Goal: Task Accomplishment & Management: Complete application form

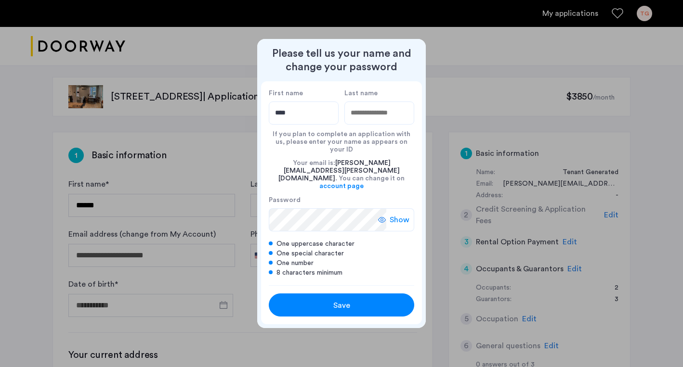
type input "****"
type input "********"
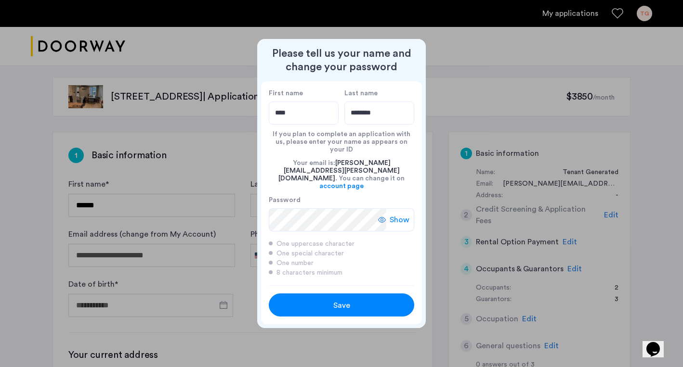
click at [328, 300] on div "Save" at bounding box center [341, 306] width 92 height 12
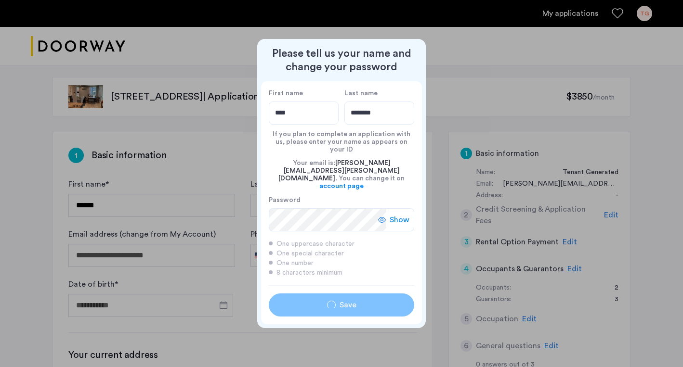
type input "****"
type input "********"
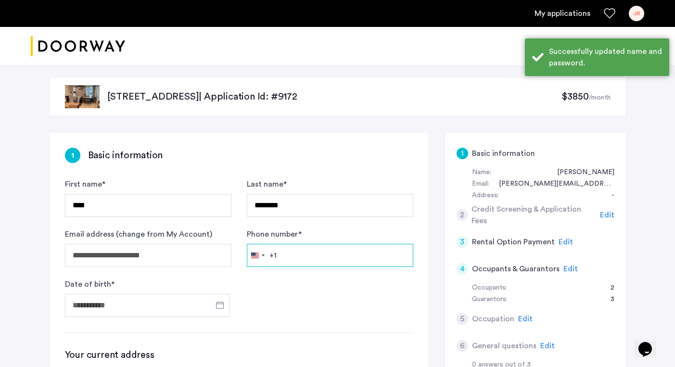
click at [305, 253] on input "Phone number *" at bounding box center [330, 255] width 167 height 23
type input "**********"
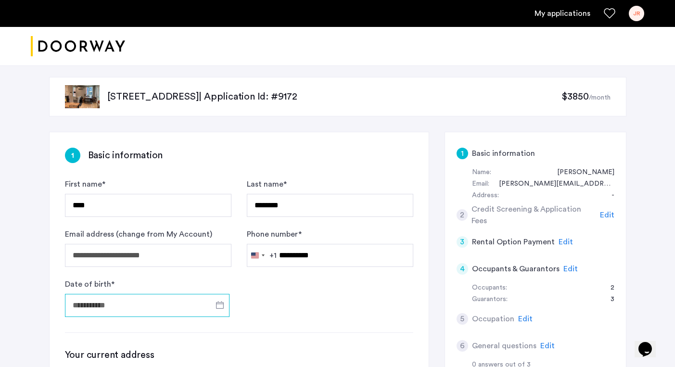
click at [161, 306] on input "Date of birth *" at bounding box center [147, 305] width 165 height 23
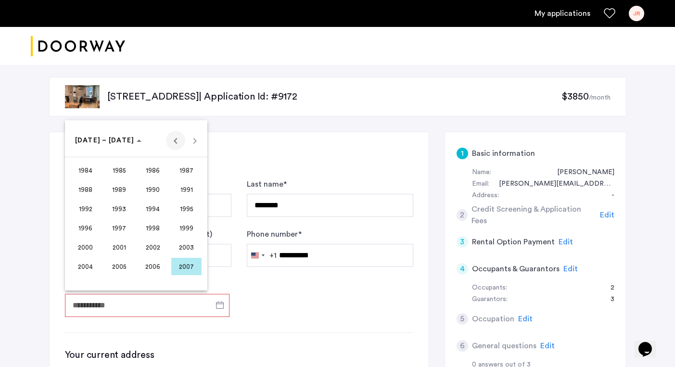
click at [170, 141] on span "Previous 24 years" at bounding box center [175, 140] width 19 height 19
click at [87, 233] on span "1972" at bounding box center [85, 228] width 30 height 17
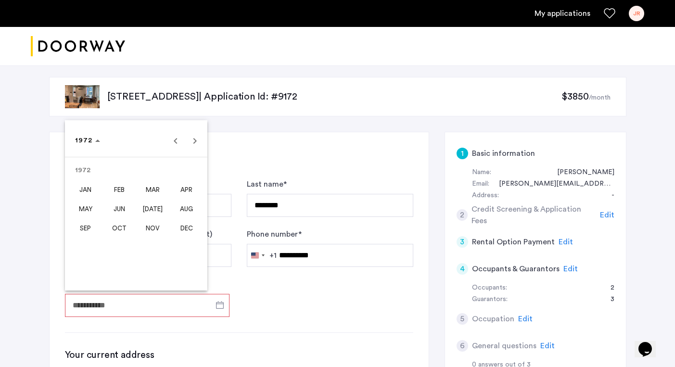
click at [178, 189] on span "APR" at bounding box center [186, 189] width 30 height 17
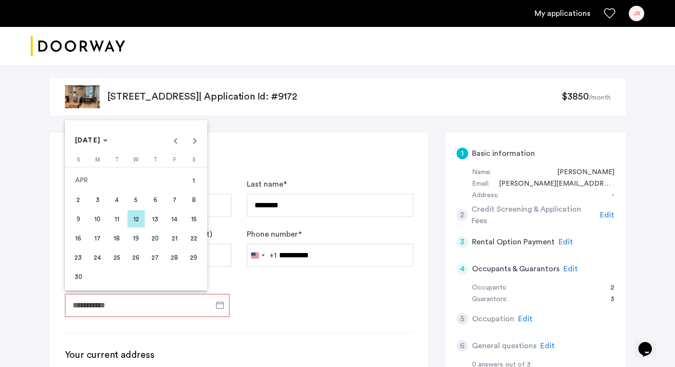
click at [102, 259] on span "24" at bounding box center [97, 257] width 17 height 17
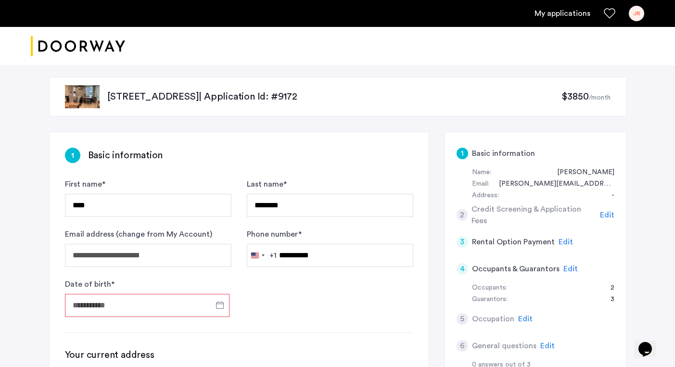
type input "**********"
click at [304, 293] on form "**********" at bounding box center [239, 248] width 349 height 139
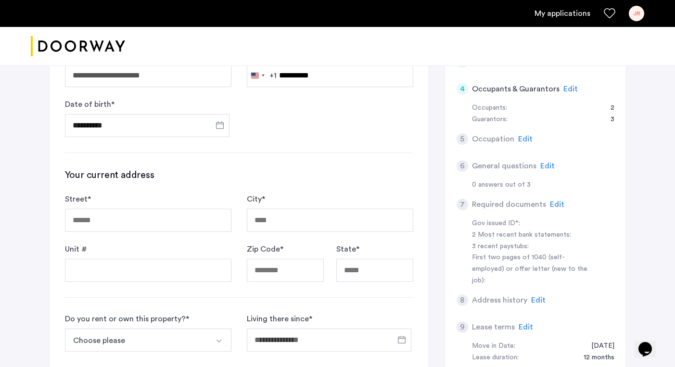
scroll to position [180, 0]
click at [178, 224] on input "Street *" at bounding box center [148, 220] width 167 height 23
type input "**********"
type input "*****"
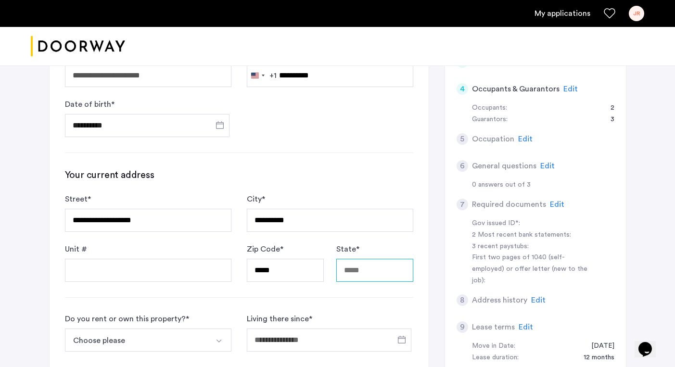
type input "**"
click at [310, 173] on h3 "Your current address" at bounding box center [239, 175] width 349 height 13
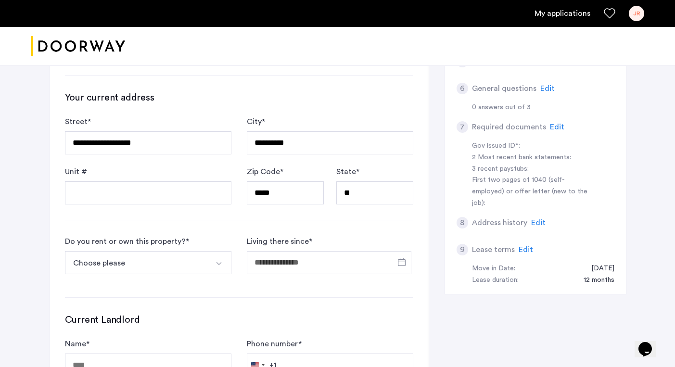
scroll to position [260, 0]
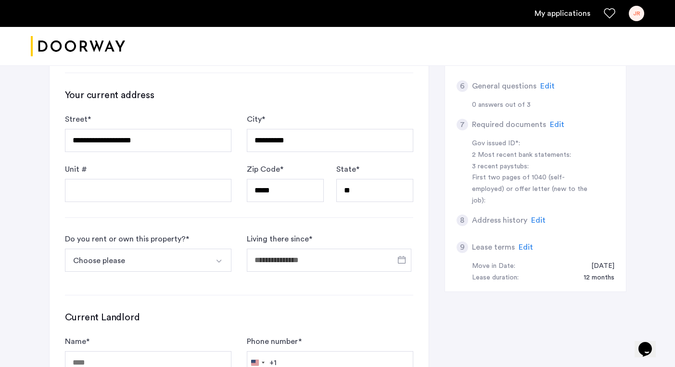
click at [221, 264] on img "Select option" at bounding box center [219, 262] width 8 height 8
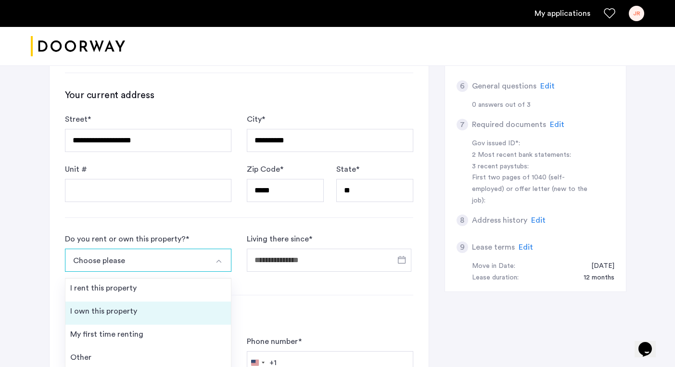
click at [207, 302] on li "I own this property" at bounding box center [148, 313] width 166 height 23
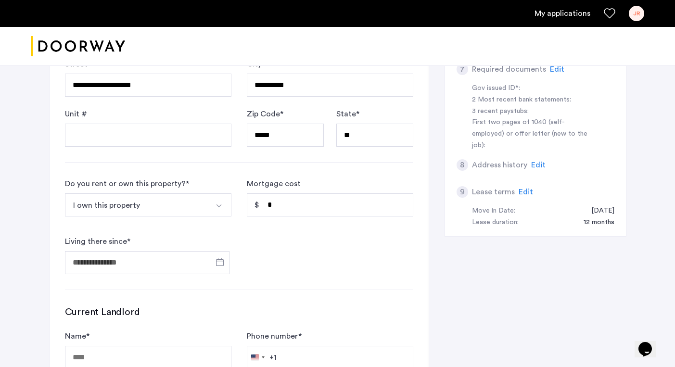
scroll to position [319, 0]
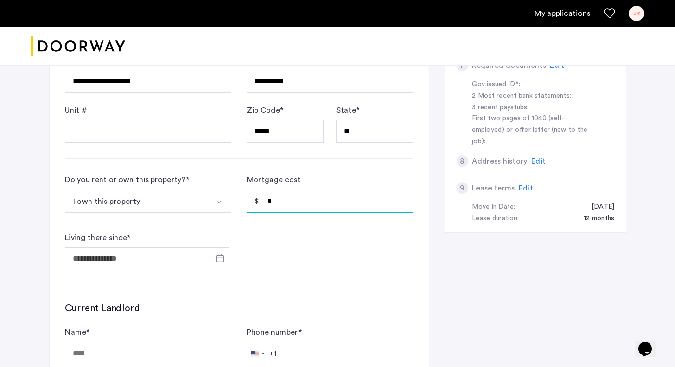
click at [301, 195] on input "*" at bounding box center [330, 201] width 167 height 23
click at [160, 260] on input "Living there since *" at bounding box center [147, 258] width 165 height 23
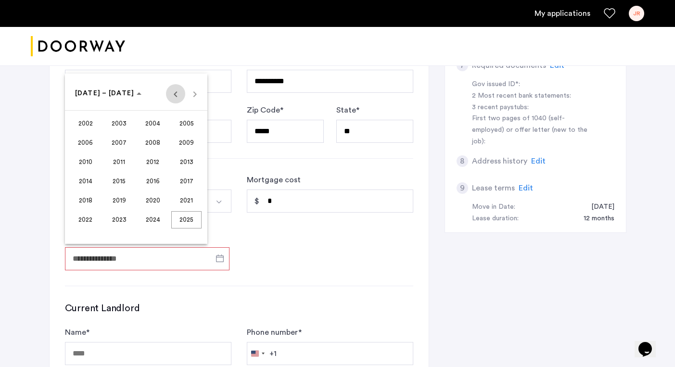
click at [178, 96] on span "Previous 24 years" at bounding box center [175, 93] width 19 height 19
click at [90, 221] on span "1998" at bounding box center [85, 219] width 30 height 17
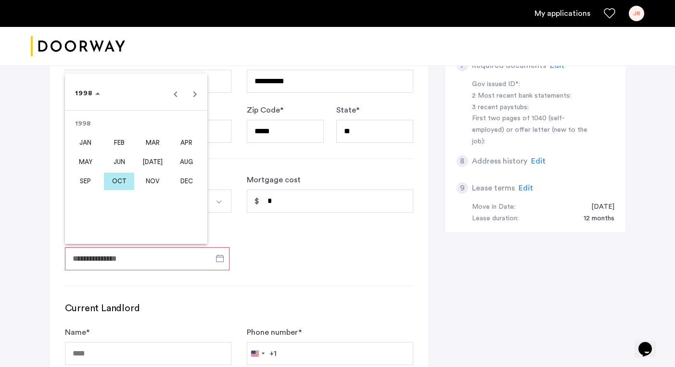
click at [128, 186] on span "OCT" at bounding box center [119, 181] width 30 height 17
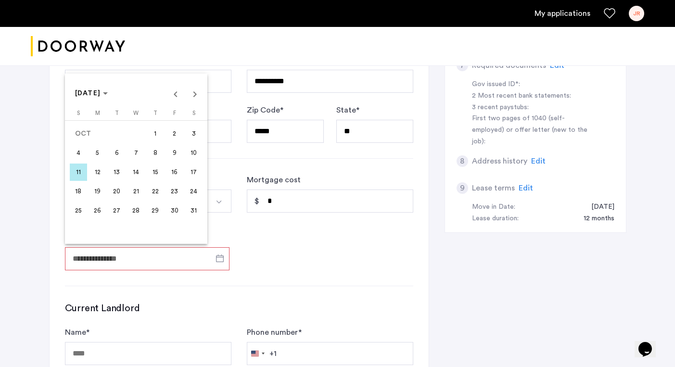
click at [163, 138] on span "1" at bounding box center [155, 133] width 17 height 17
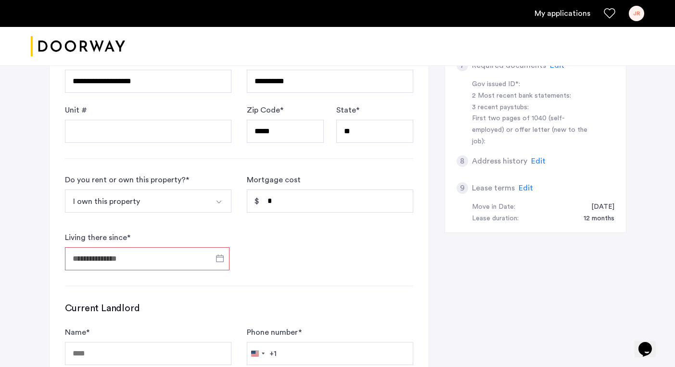
type input "**********"
click at [264, 234] on form "**********" at bounding box center [239, 222] width 349 height 96
click at [287, 256] on form "**********" at bounding box center [239, 222] width 349 height 96
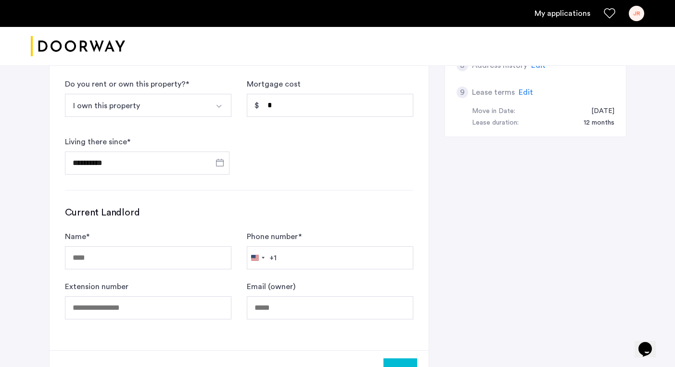
scroll to position [415, 0]
click at [290, 106] on input "*" at bounding box center [330, 105] width 167 height 23
type input "********"
click at [461, 199] on div "**********" at bounding box center [338, 61] width 578 height 688
click at [149, 264] on input "Name *" at bounding box center [148, 258] width 167 height 23
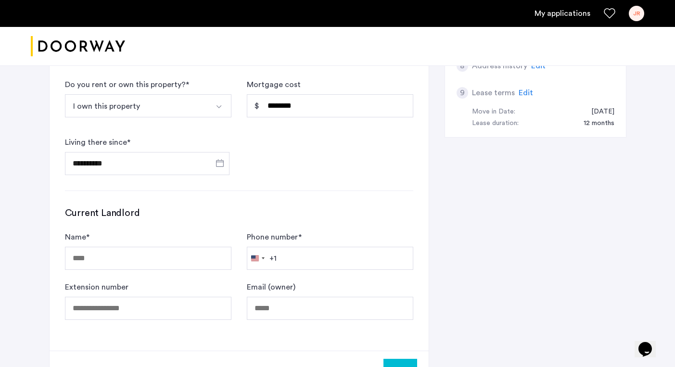
click at [252, 215] on h3 "Current Landlord" at bounding box center [239, 213] width 349 height 13
click at [169, 254] on input "Name *" at bounding box center [148, 258] width 167 height 23
type input "****"
click at [460, 255] on div "**********" at bounding box center [338, 61] width 578 height 688
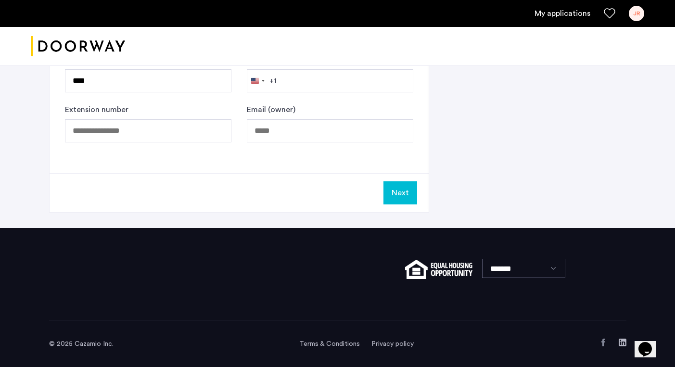
scroll to position [593, 0]
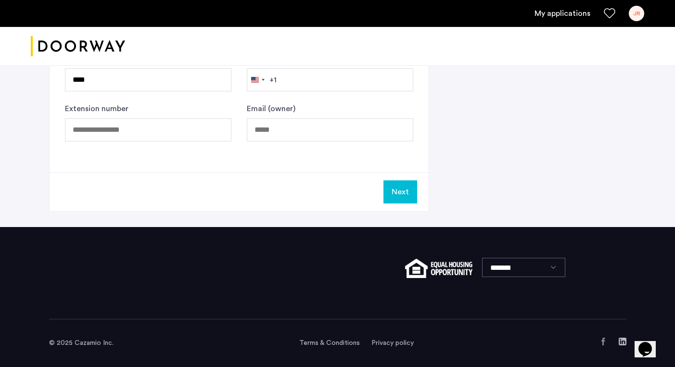
click at [390, 196] on button "Next" at bounding box center [401, 192] width 34 height 23
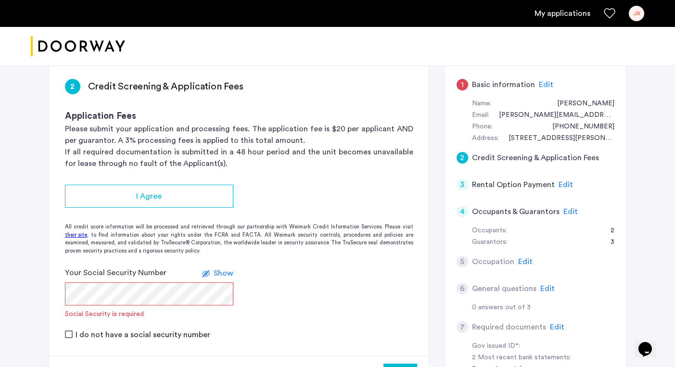
scroll to position [109, 0]
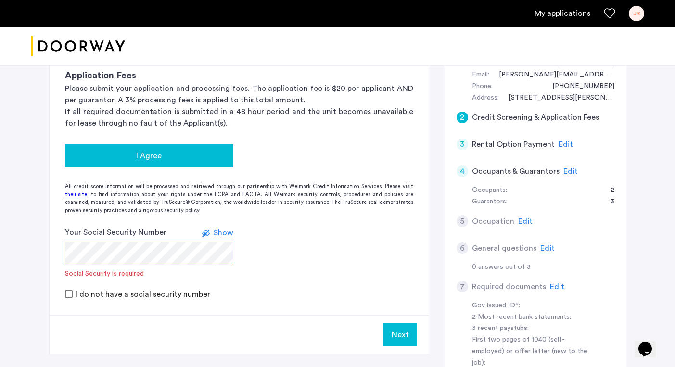
click at [189, 159] on div "I Agree" at bounding box center [149, 156] width 153 height 12
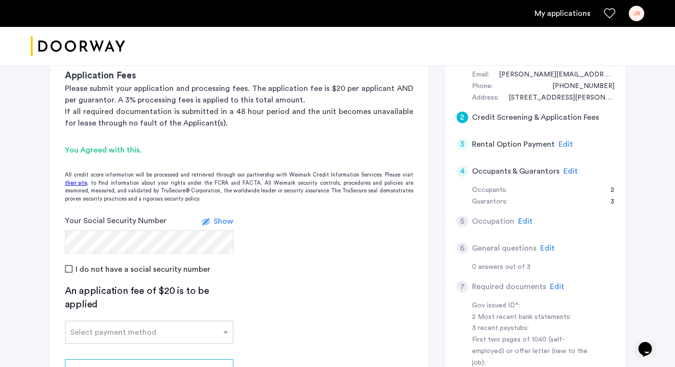
click at [329, 295] on app-credit-screening "2 Credit Screening & Application Fees Application Fees Please submit your appli…" at bounding box center [239, 230] width 379 height 414
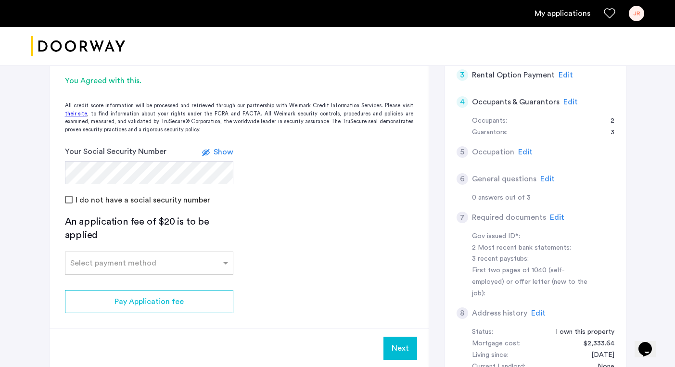
scroll to position [218, 0]
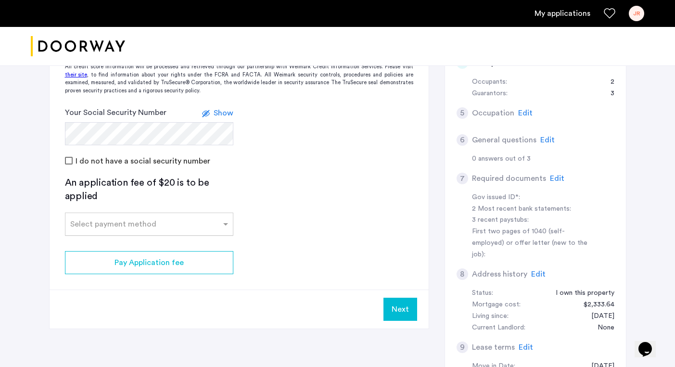
click at [220, 221] on div at bounding box center [149, 222] width 168 height 12
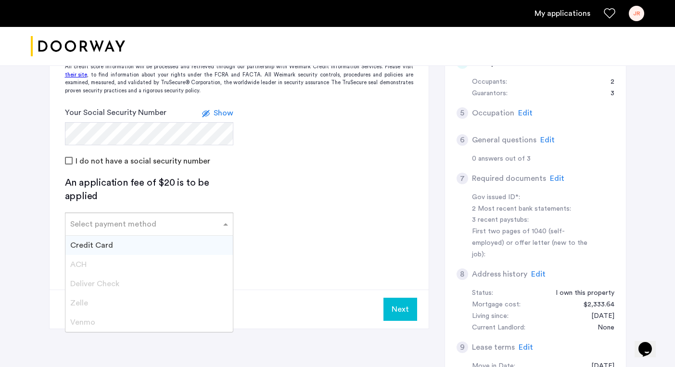
click at [155, 246] on div "Credit Card" at bounding box center [149, 245] width 168 height 19
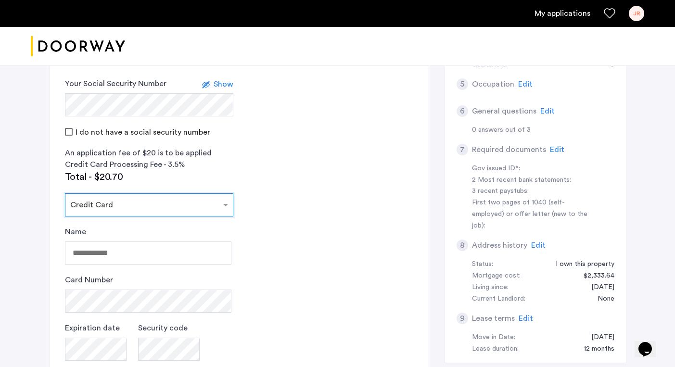
scroll to position [214, 0]
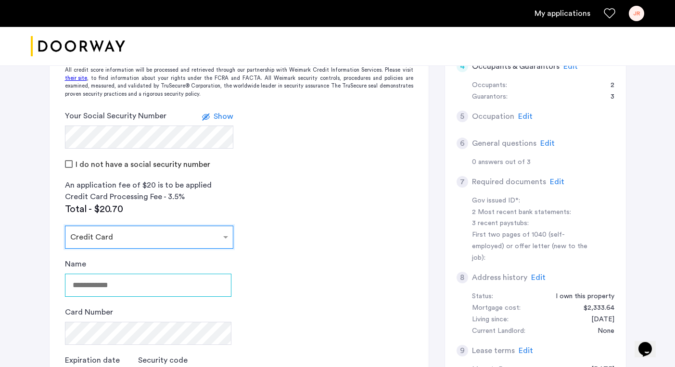
click at [161, 292] on input "Name" at bounding box center [148, 285] width 167 height 23
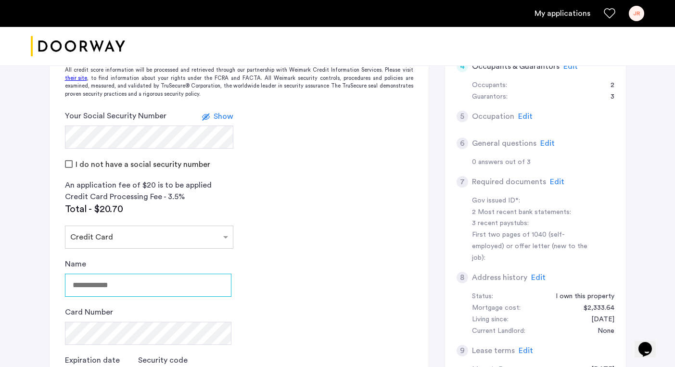
type input "**********"
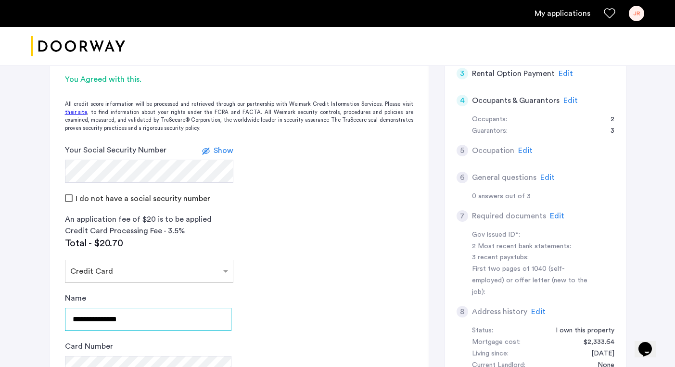
scroll to position [304, 0]
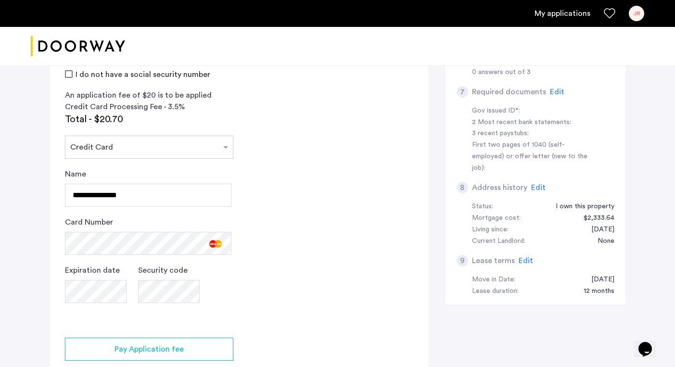
click at [271, 210] on app-credit-screening "2 Credit Screening & Application Fees Application Fees Please submit your appli…" at bounding box center [239, 121] width 379 height 587
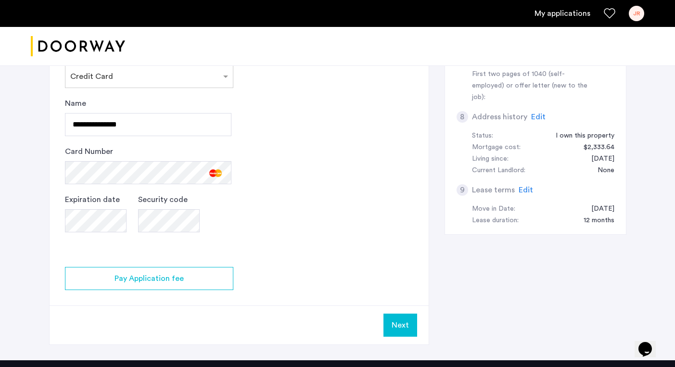
scroll to position [472, 0]
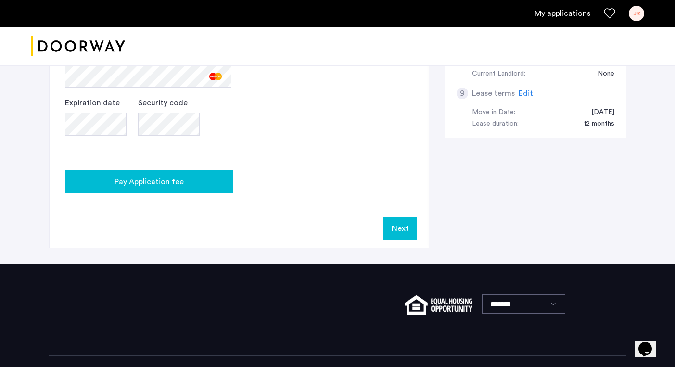
click at [216, 185] on div "Pay Application fee" at bounding box center [149, 182] width 153 height 12
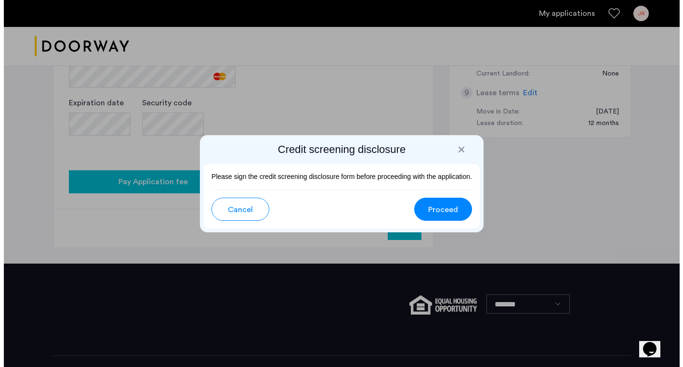
scroll to position [0, 0]
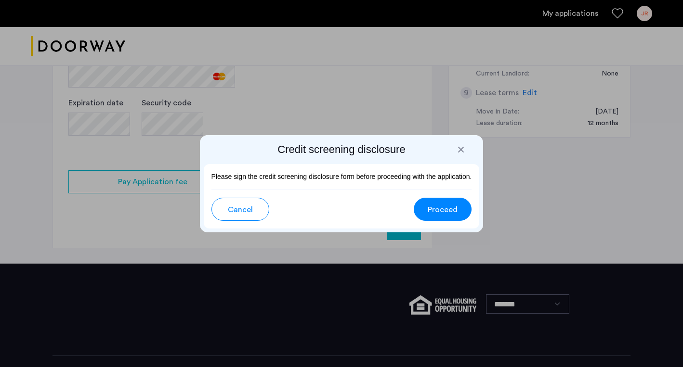
click at [445, 211] on span "Proceed" at bounding box center [443, 210] width 30 height 12
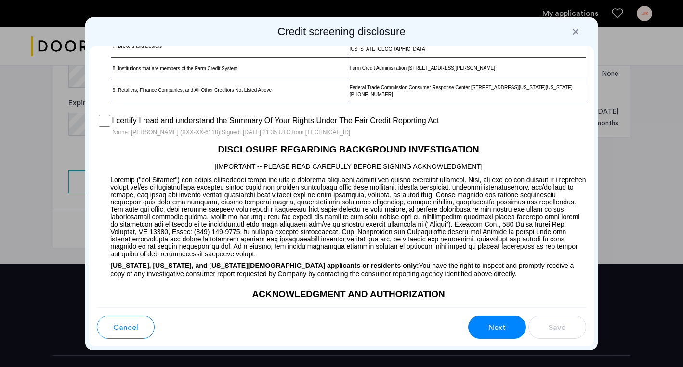
scroll to position [842, 0]
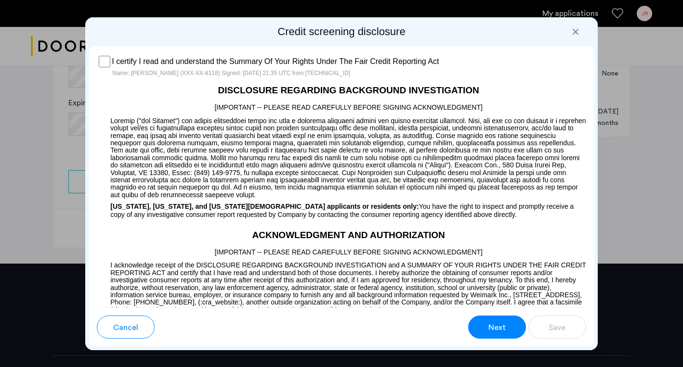
click at [497, 334] on button "Next" at bounding box center [497, 327] width 58 height 23
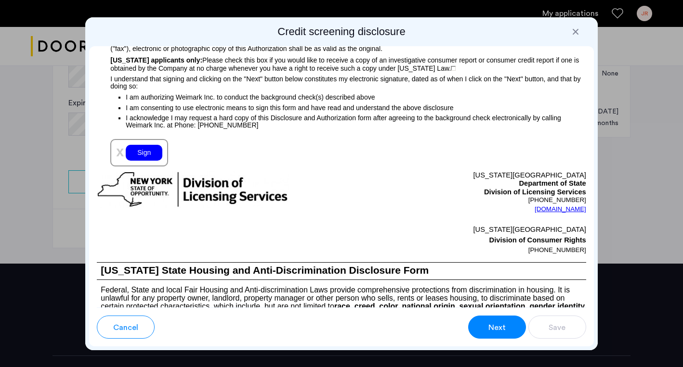
click at [139, 161] on div "Sign" at bounding box center [144, 153] width 37 height 16
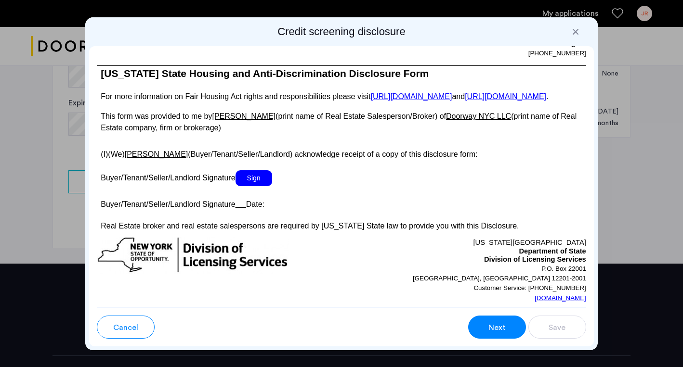
scroll to position [1785, 0]
click at [257, 187] on span "Sign" at bounding box center [253, 179] width 37 height 16
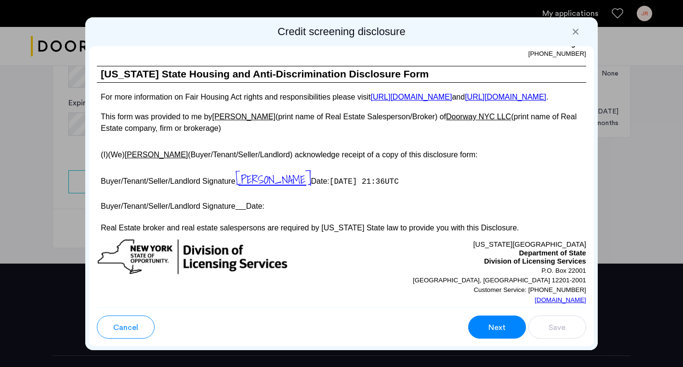
click at [242, 210] on u at bounding box center [240, 206] width 11 height 8
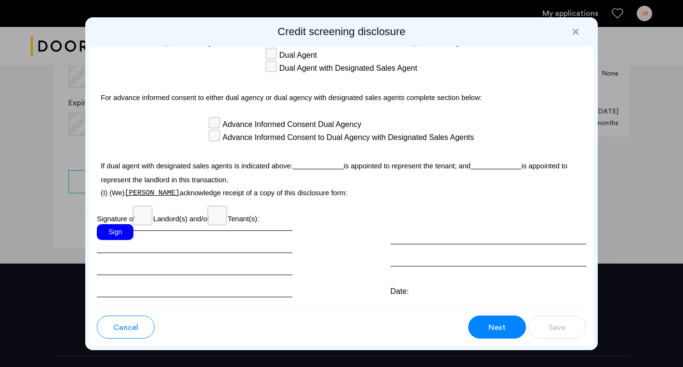
scroll to position [2892, 0]
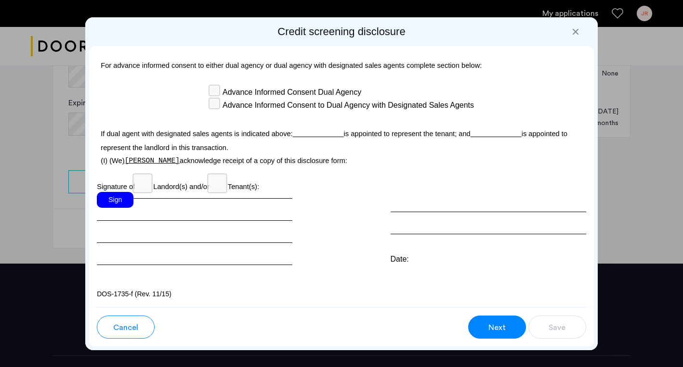
click at [123, 208] on div "Sign" at bounding box center [115, 200] width 37 height 16
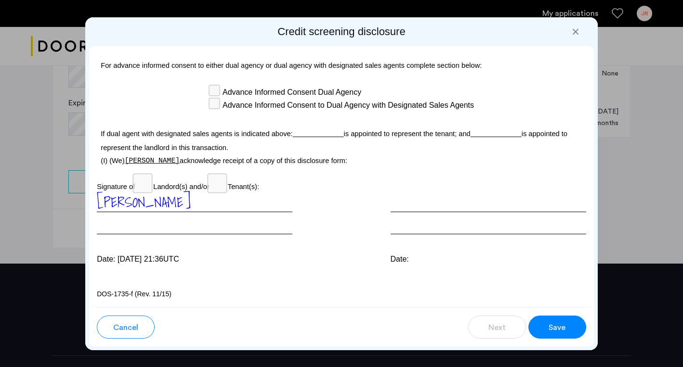
scroll to position [2902, 0]
click at [564, 333] on span "Save" at bounding box center [556, 328] width 17 height 12
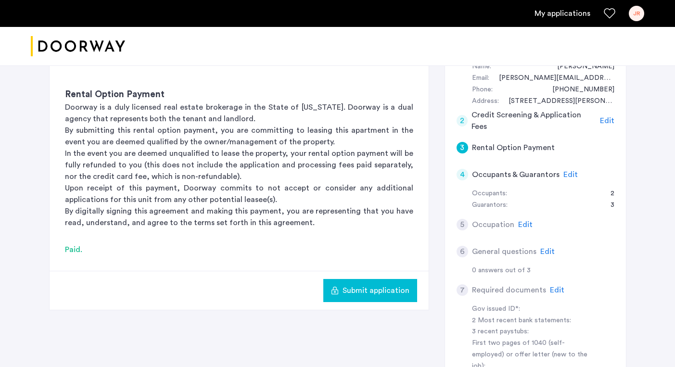
scroll to position [0, 0]
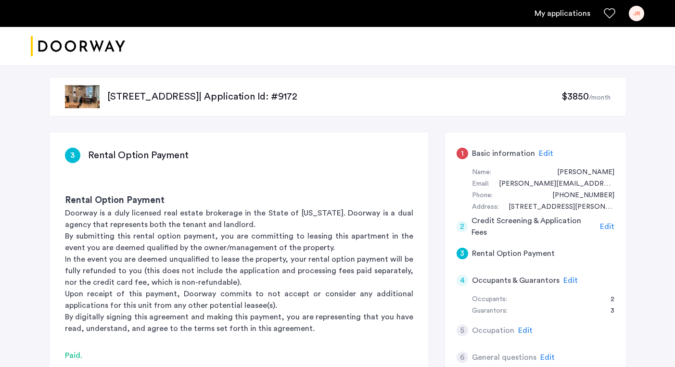
click at [565, 279] on span "Edit" at bounding box center [571, 281] width 14 height 8
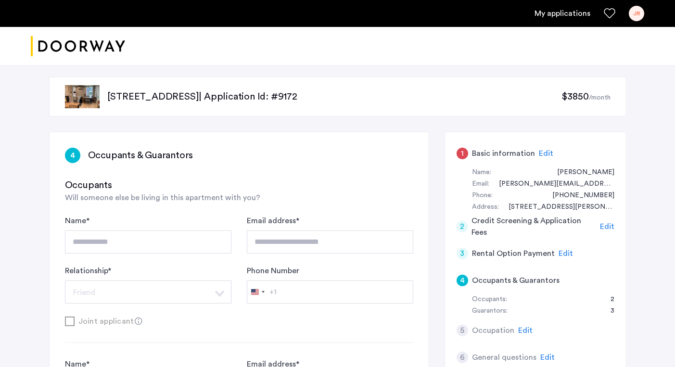
click at [396, 330] on div "**********" at bounding box center [239, 279] width 349 height 128
drag, startPoint x: 21, startPoint y: 304, endPoint x: 23, endPoint y: 317, distance: 12.6
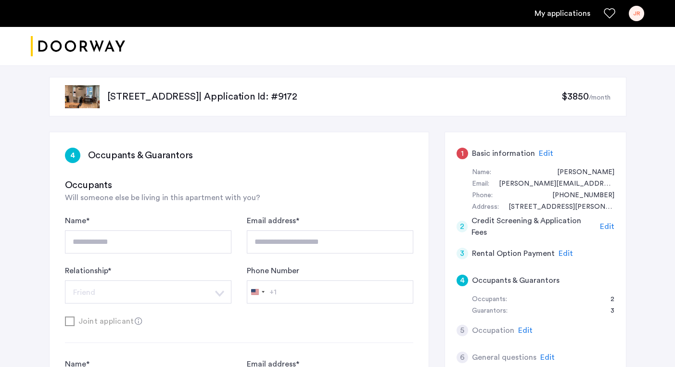
click at [485, 312] on div "Guarantors:" at bounding box center [490, 312] width 36 height 12
click at [521, 329] on span "Edit" at bounding box center [526, 331] width 14 height 8
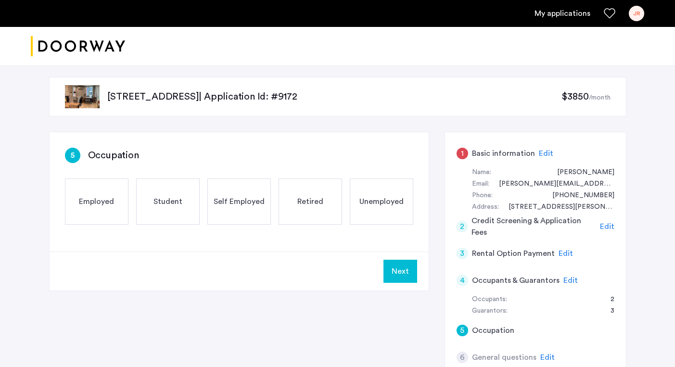
click at [568, 278] on span "Edit" at bounding box center [571, 281] width 14 height 8
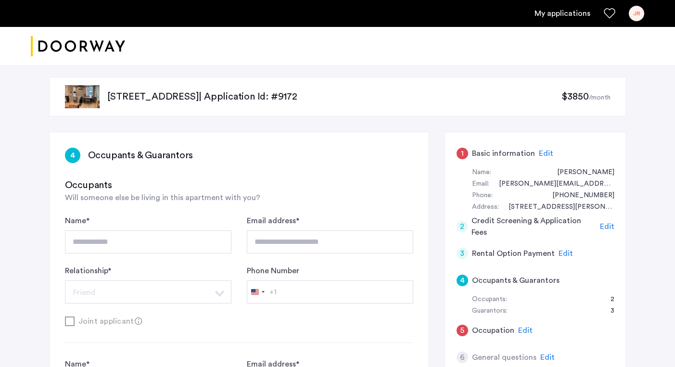
click at [397, 321] on div "Joint applicant" at bounding box center [239, 321] width 349 height 12
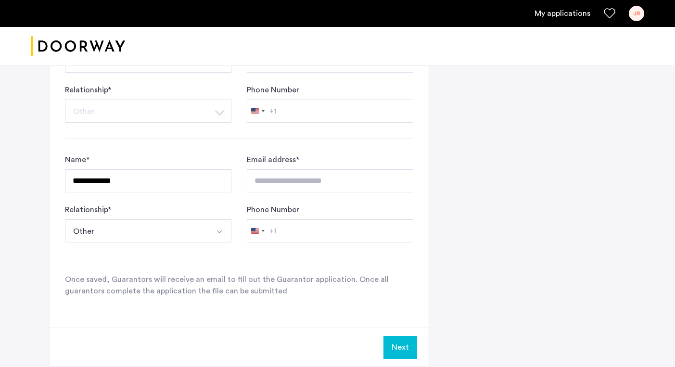
scroll to position [631, 0]
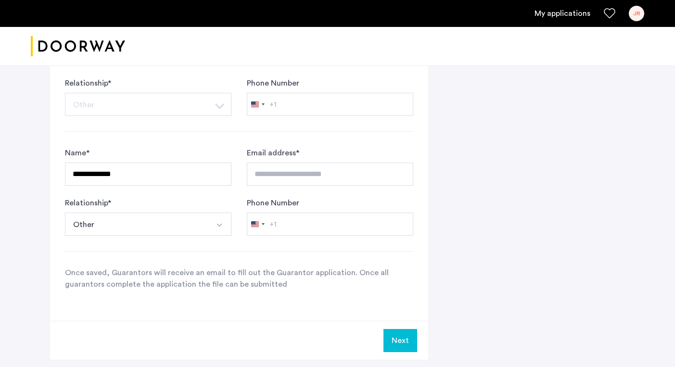
click at [400, 343] on button "Next" at bounding box center [401, 340] width 34 height 23
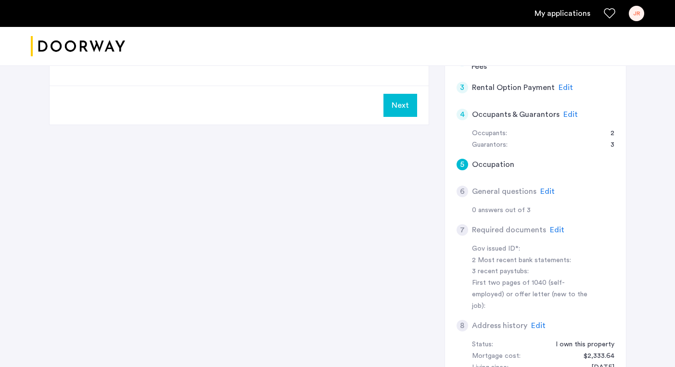
scroll to position [167, 0]
click at [545, 189] on span "Edit" at bounding box center [548, 191] width 14 height 8
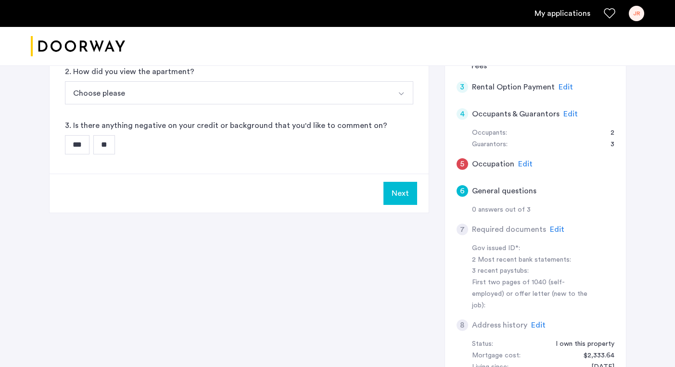
click at [438, 157] on div "6 General questions 1. Where did you find us? Choose please [DOMAIN_NAME][URL][…" at bounding box center [338, 211] width 578 height 493
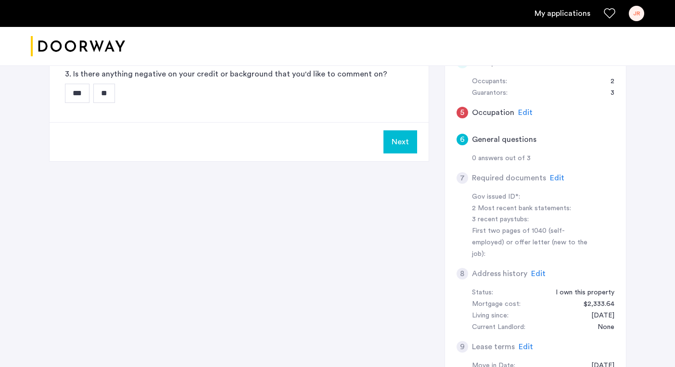
scroll to position [219, 0]
click at [556, 176] on span "Edit" at bounding box center [557, 178] width 14 height 8
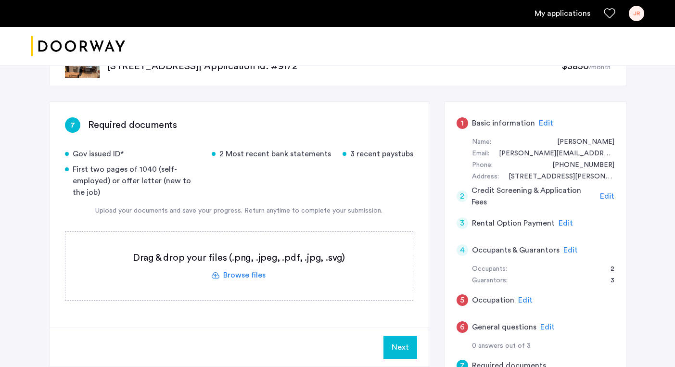
scroll to position [0, 0]
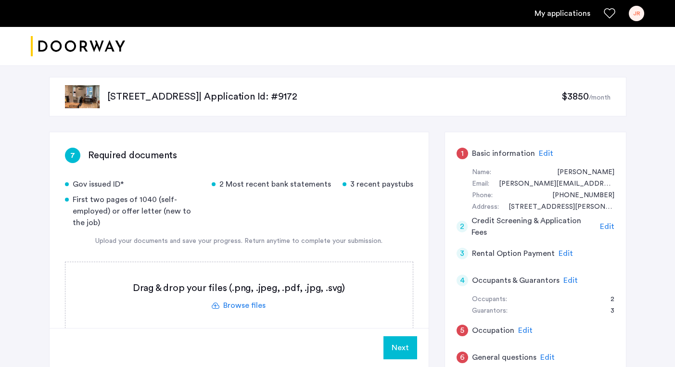
click at [526, 330] on span "Edit" at bounding box center [526, 331] width 14 height 8
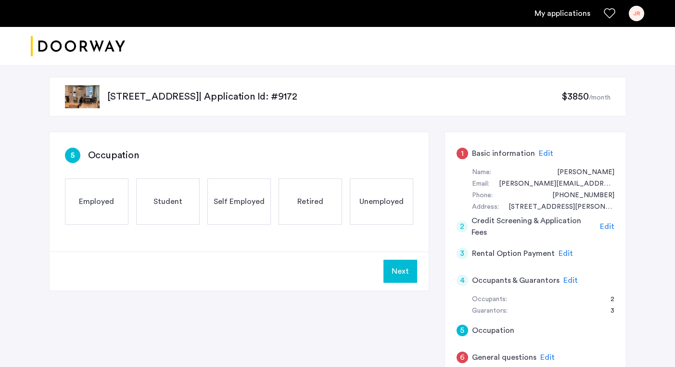
click at [107, 199] on span "Employed" at bounding box center [96, 202] width 35 height 12
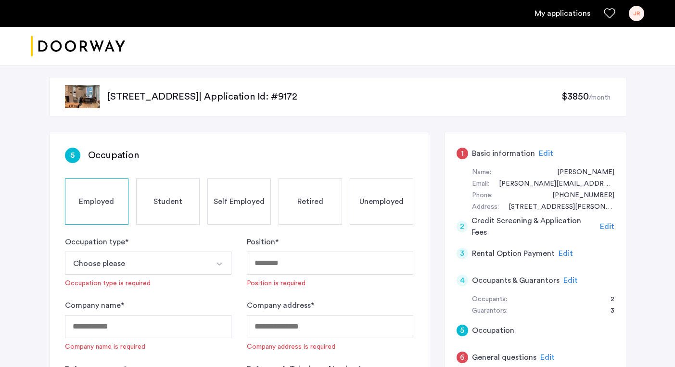
click at [222, 262] on img "Select option" at bounding box center [220, 264] width 8 height 8
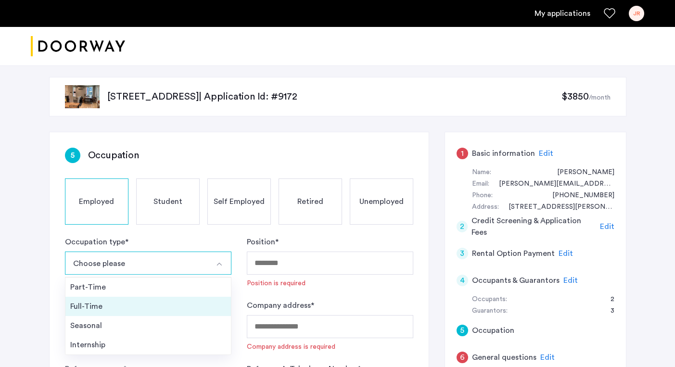
click at [110, 304] on div "Full-Time" at bounding box center [148, 307] width 156 height 12
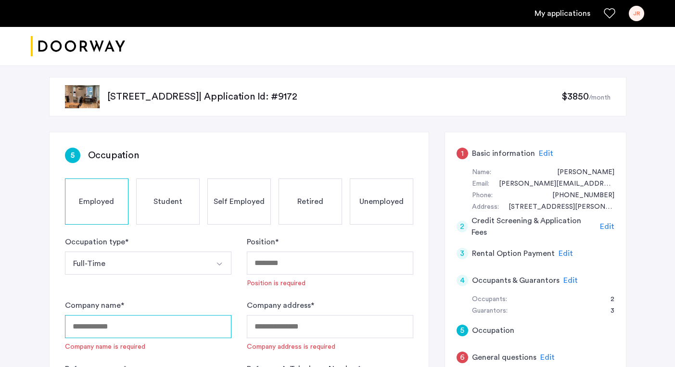
click at [109, 328] on input "Company name *" at bounding box center [148, 326] width 167 height 23
type input "**********"
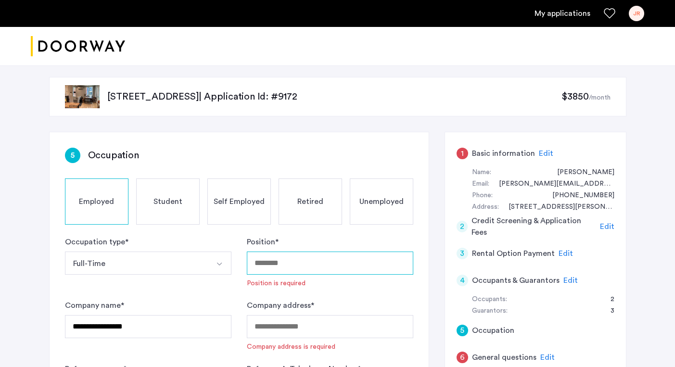
click at [290, 266] on input "Position *" at bounding box center [330, 263] width 167 height 23
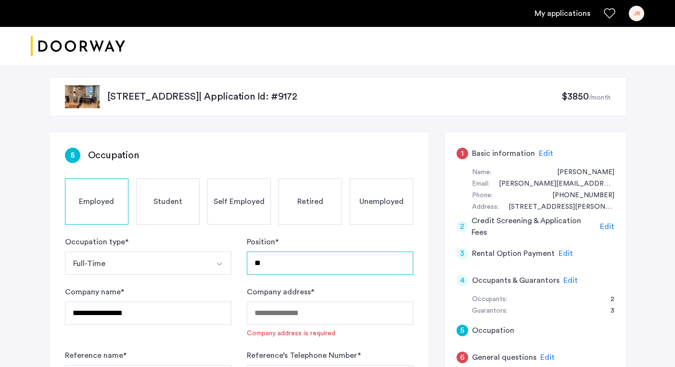
type input "*"
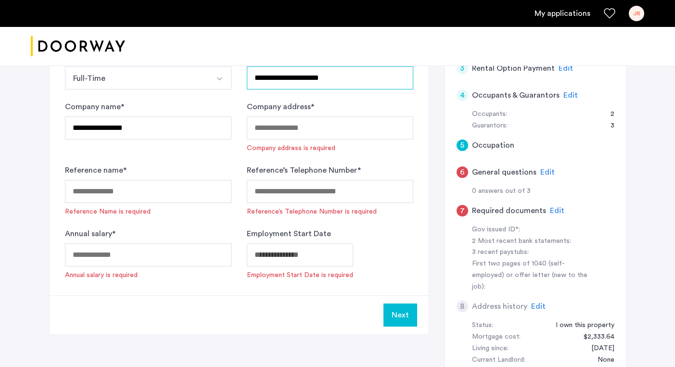
scroll to position [185, 0]
type input "**********"
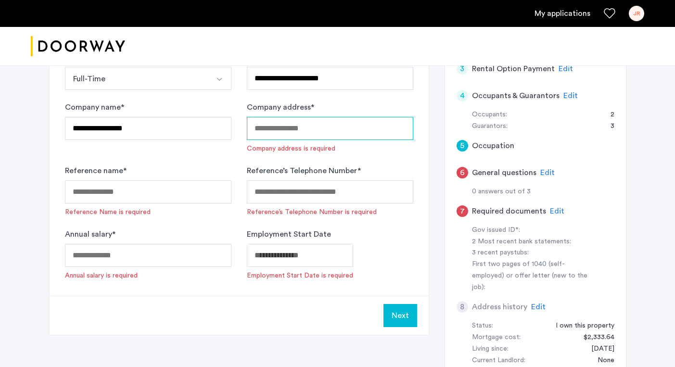
click at [308, 131] on input "Company address *" at bounding box center [330, 128] width 167 height 23
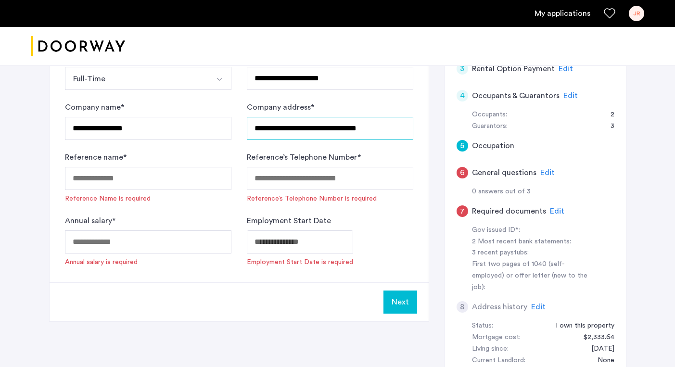
type input "**********"
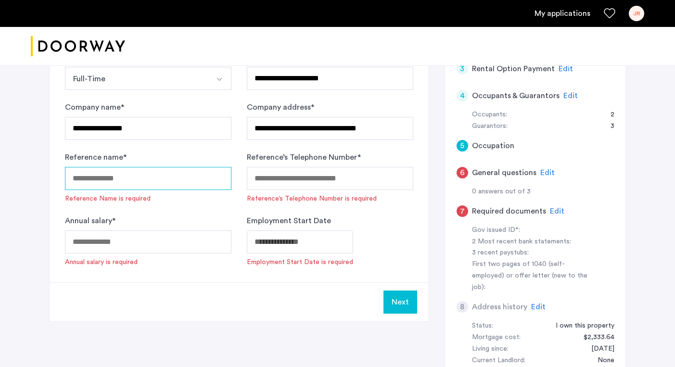
click at [152, 182] on input "Reference name *" at bounding box center [148, 178] width 167 height 23
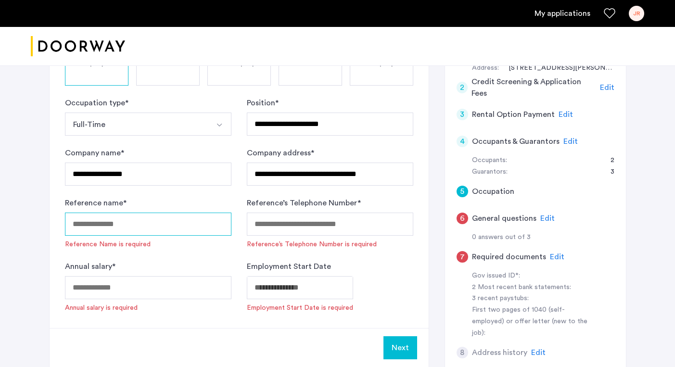
scroll to position [188, 0]
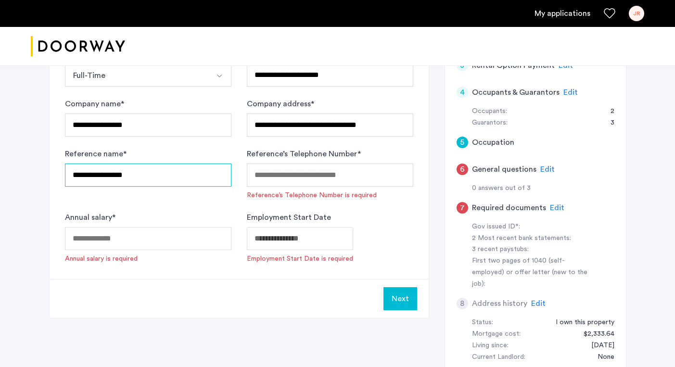
type input "**********"
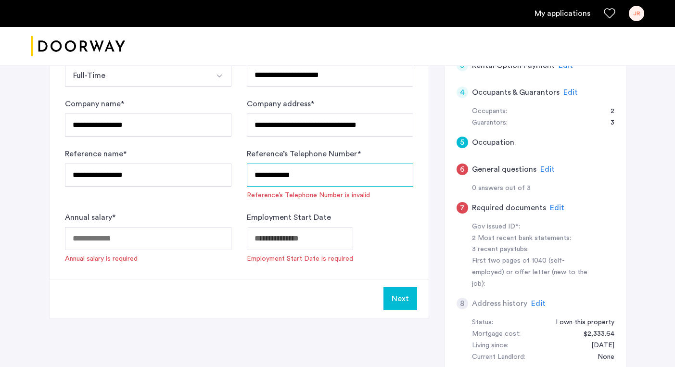
type input "**********"
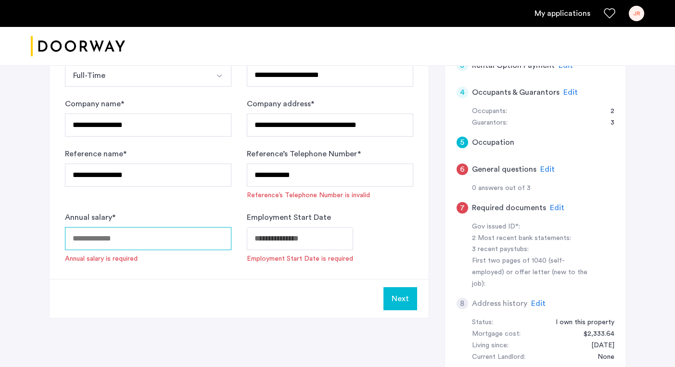
click at [138, 245] on input "Annual salary *" at bounding box center [148, 238] width 167 height 23
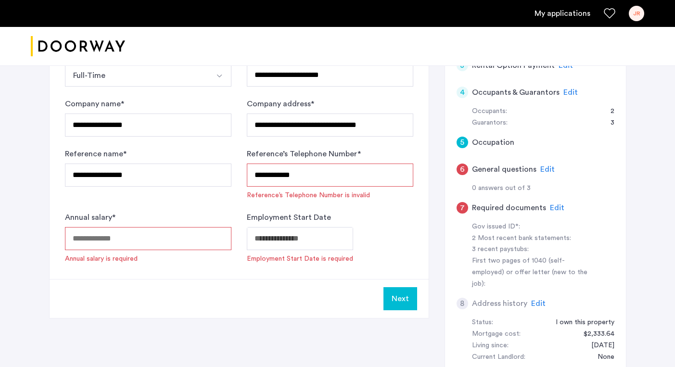
click at [136, 230] on input "Annual salary *" at bounding box center [148, 238] width 167 height 23
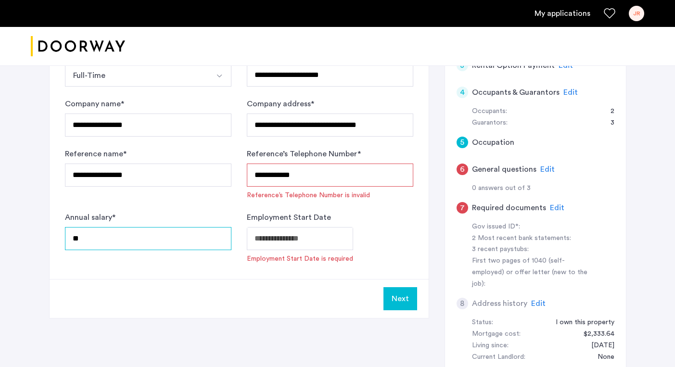
type input "*"
type input "******"
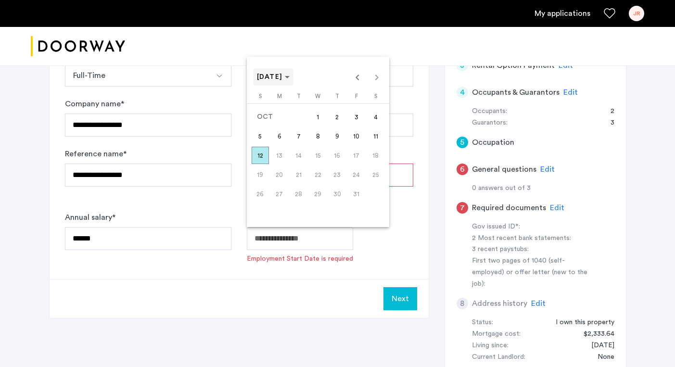
click at [283, 75] on span "[DATE]" at bounding box center [270, 77] width 26 height 7
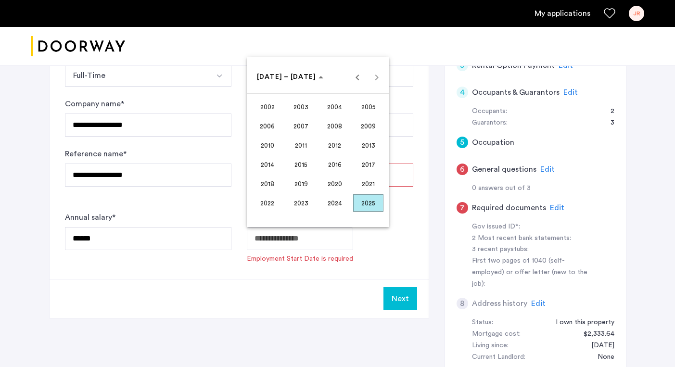
click at [369, 146] on span "2013" at bounding box center [368, 145] width 30 height 17
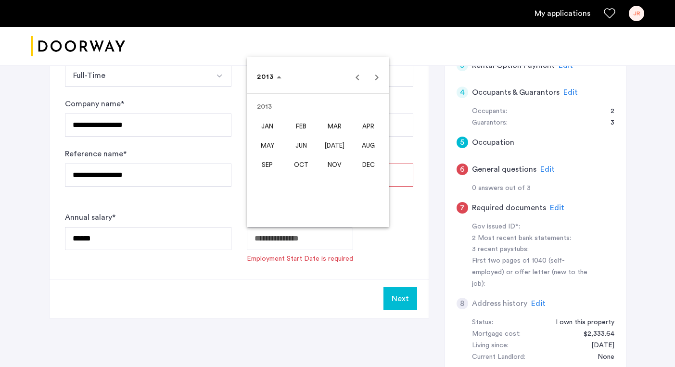
click at [326, 130] on span "MAR" at bounding box center [335, 125] width 30 height 17
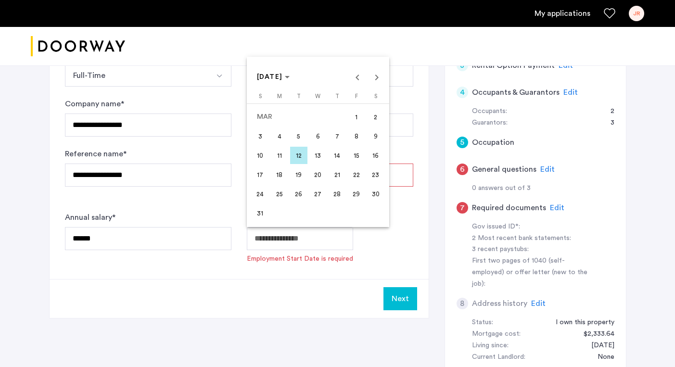
click at [274, 136] on span "4" at bounding box center [279, 136] width 17 height 17
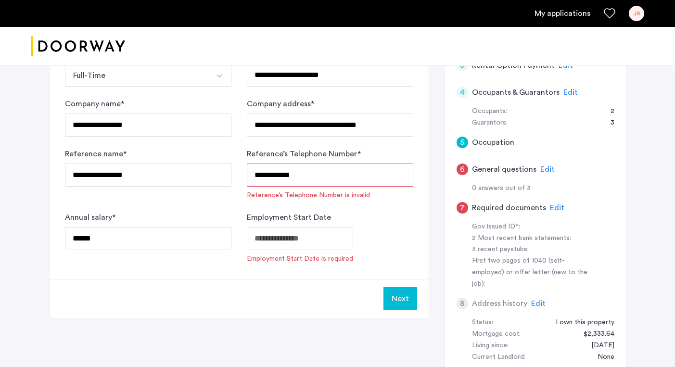
type input "**********"
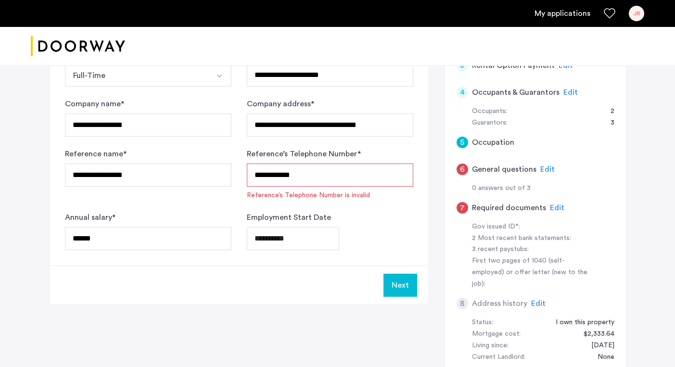
click at [380, 232] on div "**********" at bounding box center [330, 238] width 167 height 23
click at [257, 178] on input "**********" at bounding box center [330, 175] width 167 height 23
click at [318, 177] on input "**********" at bounding box center [330, 175] width 167 height 23
drag, startPoint x: 279, startPoint y: 170, endPoint x: 248, endPoint y: 167, distance: 30.5
click at [248, 167] on input "**********" at bounding box center [330, 175] width 167 height 23
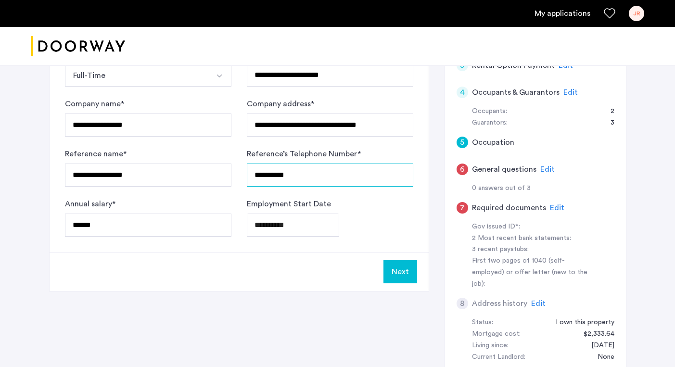
type input "**********"
click at [397, 218] on div "**********" at bounding box center [330, 225] width 167 height 23
click at [394, 274] on button "Next" at bounding box center [401, 271] width 34 height 23
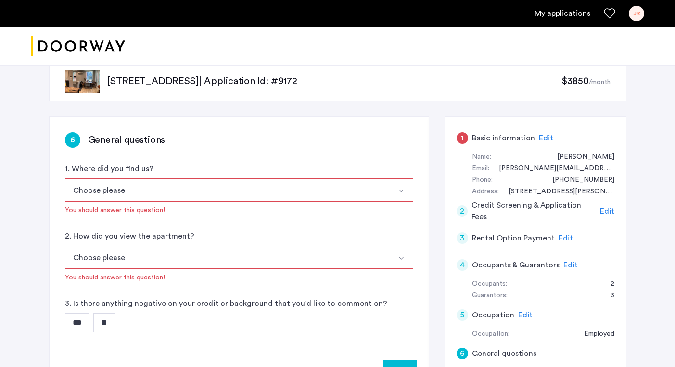
scroll to position [29, 0]
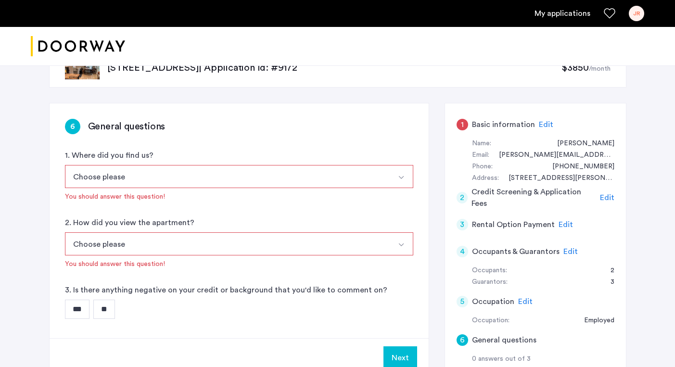
click at [349, 179] on button "Choose please" at bounding box center [228, 176] width 326 height 23
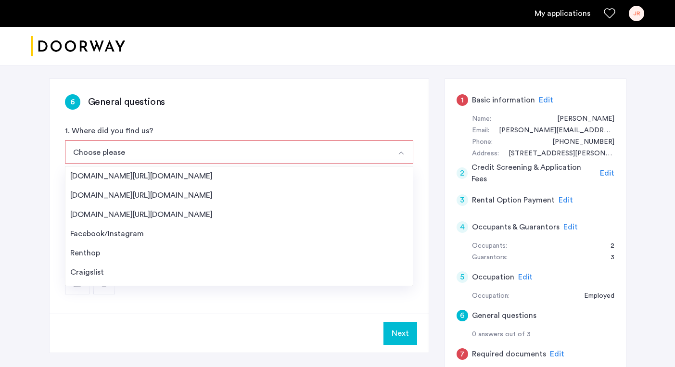
scroll to position [15, 0]
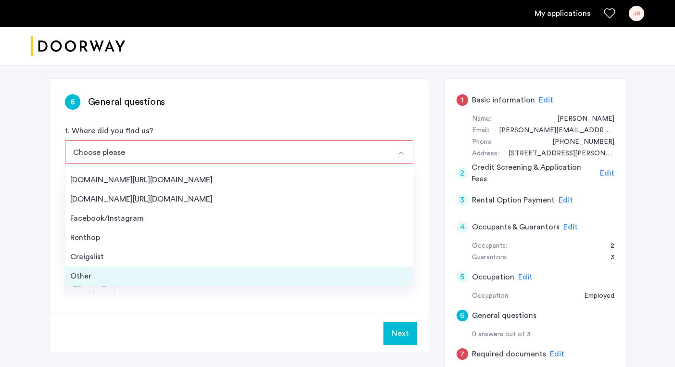
click at [145, 271] on div "Other" at bounding box center [239, 277] width 338 height 12
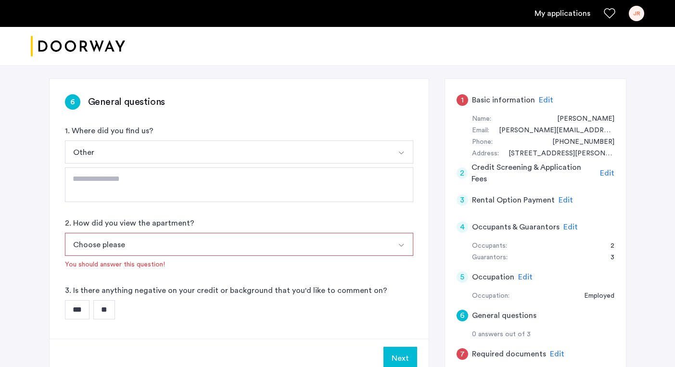
click at [331, 222] on div "2. How did you view the apartment? Choose please In-Person Pre-recorded Video O…" at bounding box center [239, 244] width 349 height 52
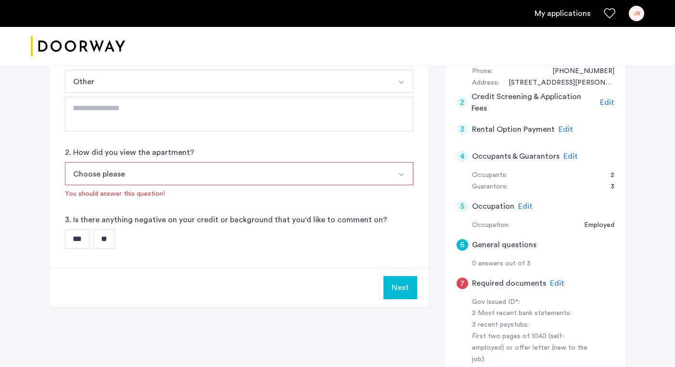
scroll to position [166, 0]
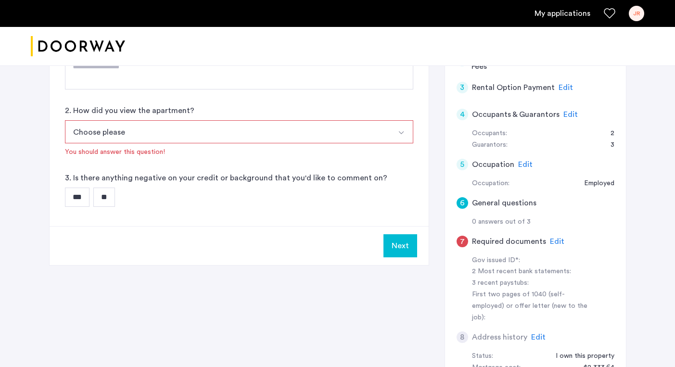
click at [324, 137] on button "Choose please" at bounding box center [228, 131] width 326 height 23
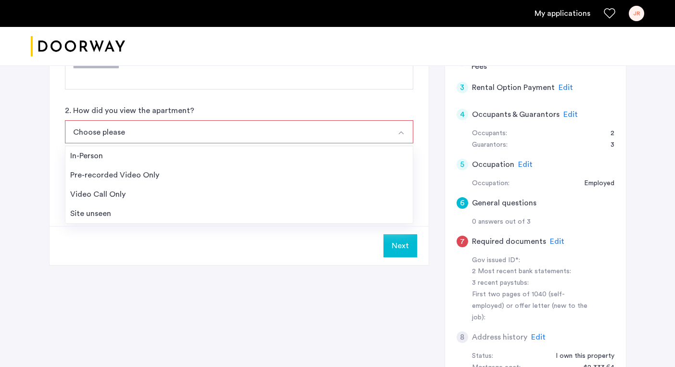
click at [231, 248] on div "Next" at bounding box center [239, 245] width 379 height 39
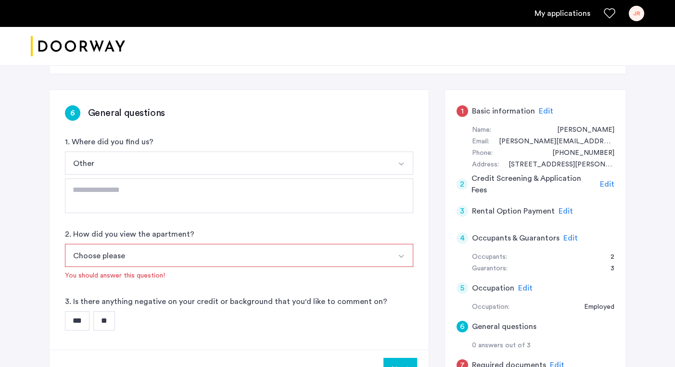
scroll to position [26, 0]
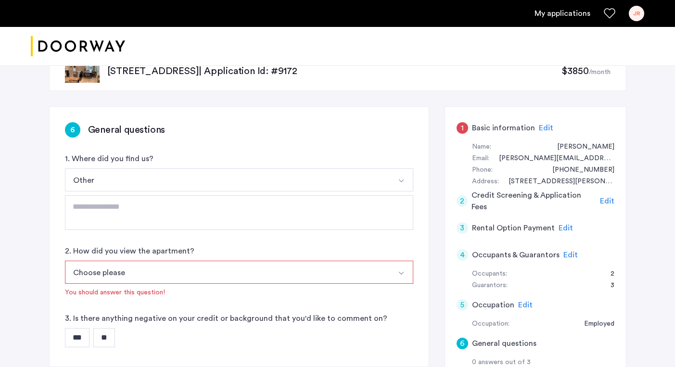
click at [394, 183] on button "Select option" at bounding box center [401, 180] width 23 height 23
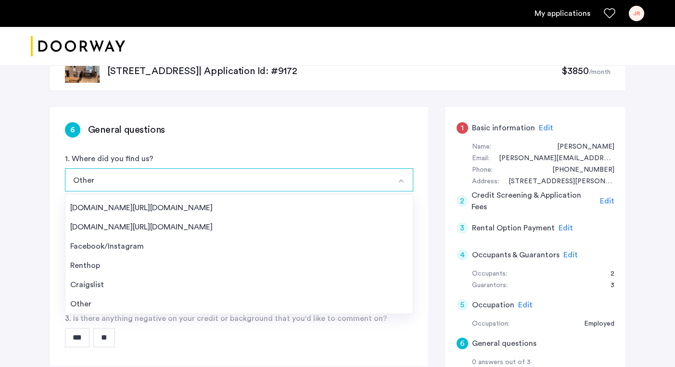
scroll to position [0, 0]
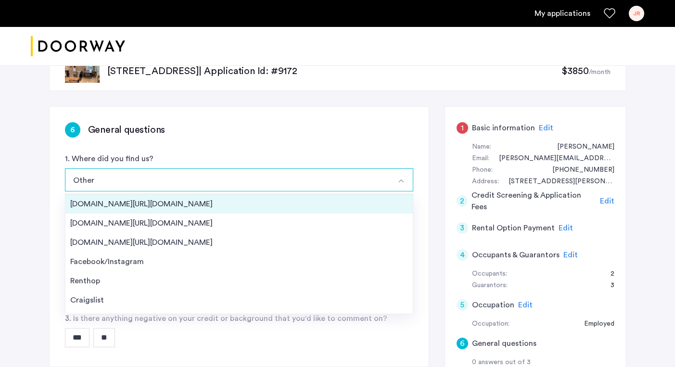
click at [260, 202] on div "[DOMAIN_NAME][URL][DOMAIN_NAME]" at bounding box center [239, 204] width 338 height 12
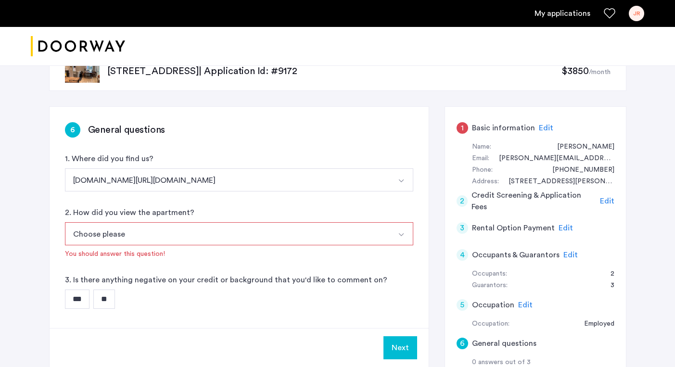
click at [355, 235] on button "Choose please" at bounding box center [228, 233] width 326 height 23
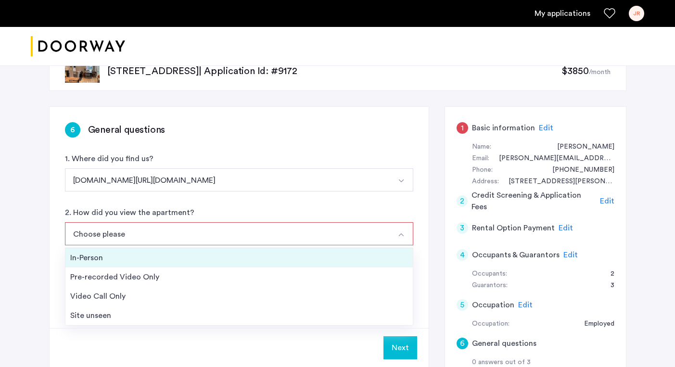
click at [102, 260] on div "In-Person" at bounding box center [239, 258] width 338 height 12
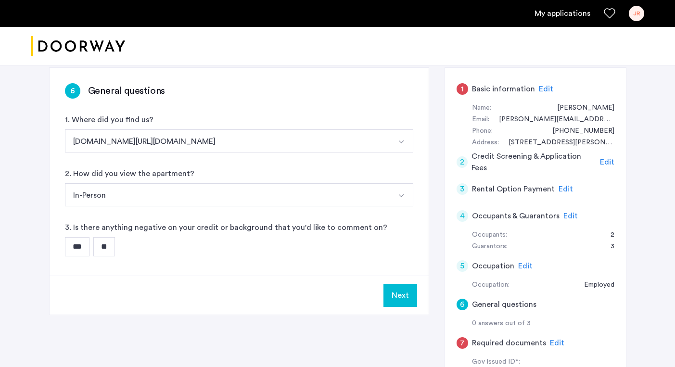
scroll to position [65, 0]
click at [111, 247] on input "**" at bounding box center [104, 246] width 22 height 19
click at [402, 291] on button "Next" at bounding box center [401, 295] width 34 height 23
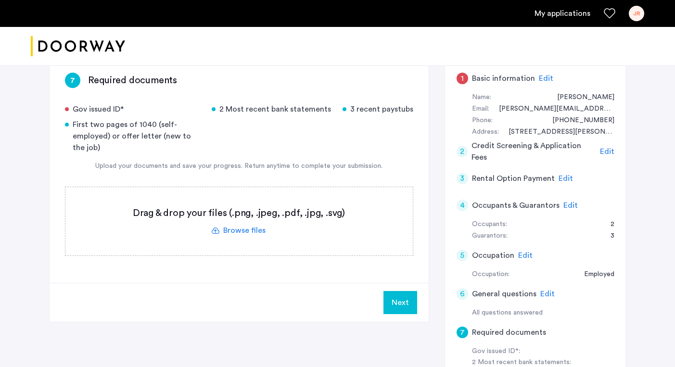
scroll to position [75, 0]
click at [544, 78] on span "Edit" at bounding box center [546, 79] width 14 height 8
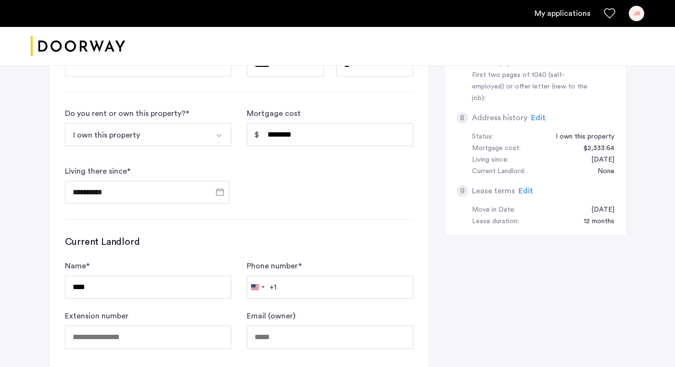
scroll to position [460, 0]
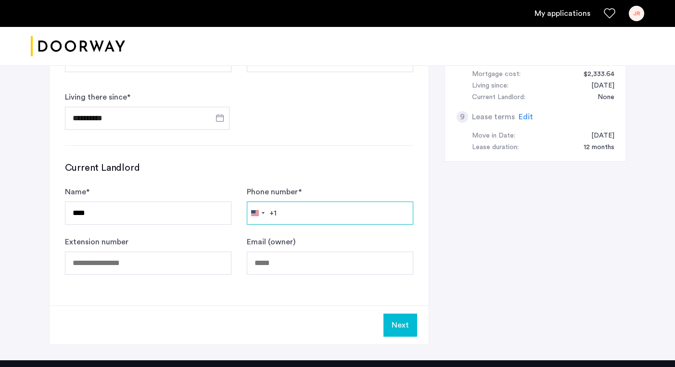
click at [323, 220] on input "Phone number *" at bounding box center [330, 213] width 167 height 23
type input "**********"
click at [496, 239] on div "**********" at bounding box center [338, 16] width 578 height 688
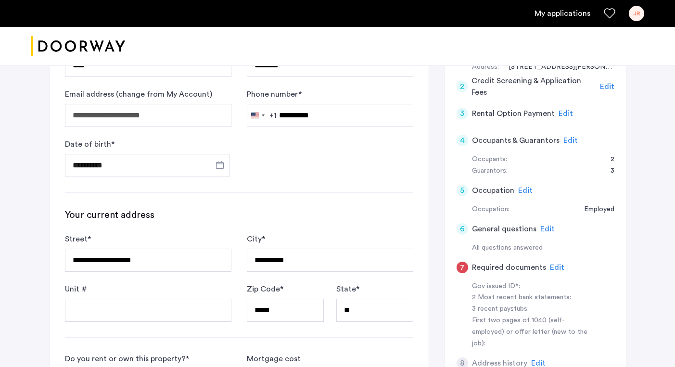
scroll to position [431, 0]
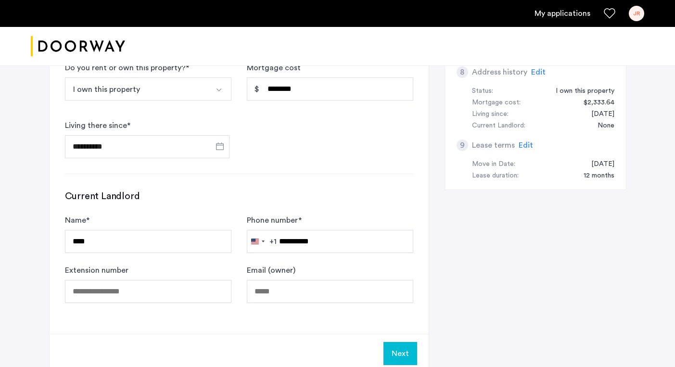
click at [403, 349] on button "Next" at bounding box center [401, 353] width 34 height 23
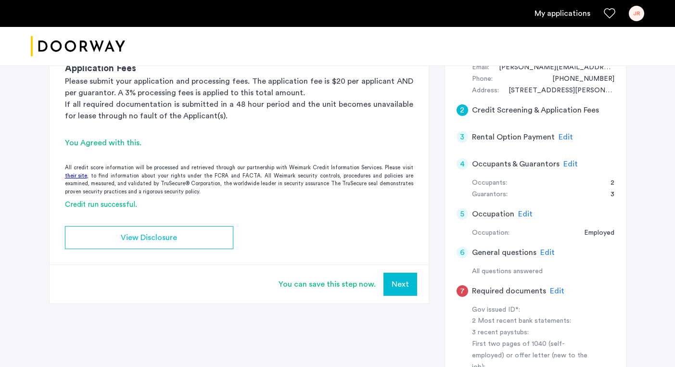
scroll to position [102, 0]
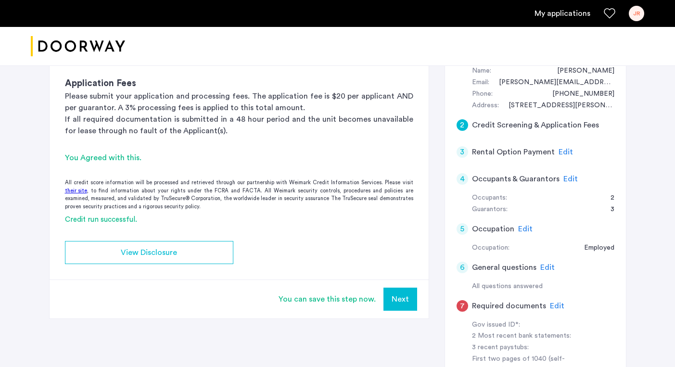
click at [402, 303] on button "Next" at bounding box center [401, 299] width 34 height 23
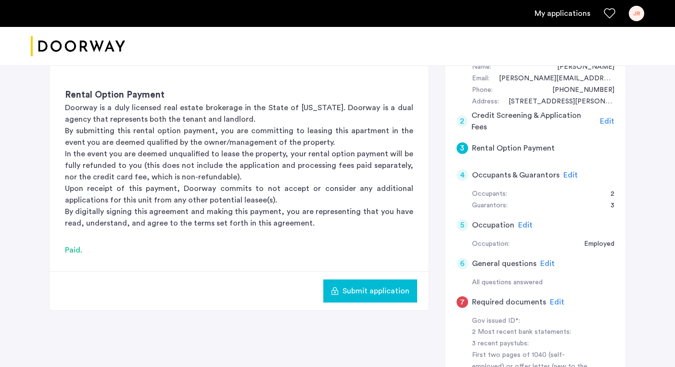
scroll to position [105, 0]
click at [390, 297] on span "Submit application" at bounding box center [376, 292] width 67 height 12
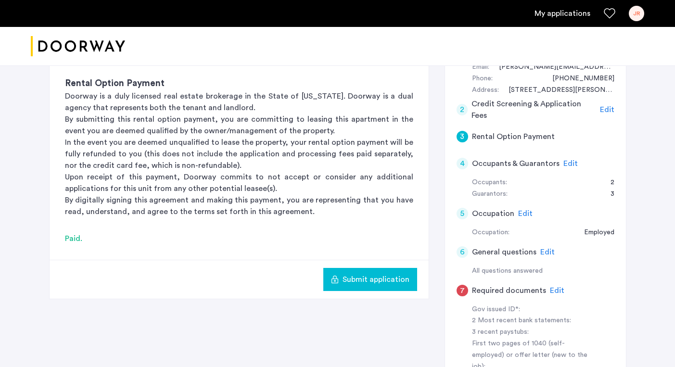
scroll to position [117, 0]
click at [570, 162] on span "Edit" at bounding box center [571, 164] width 14 height 8
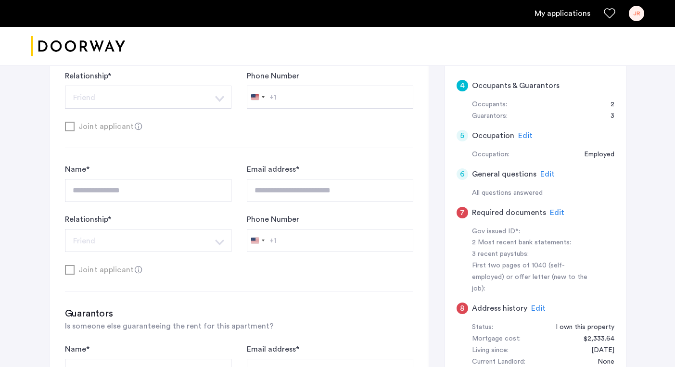
scroll to position [206, 0]
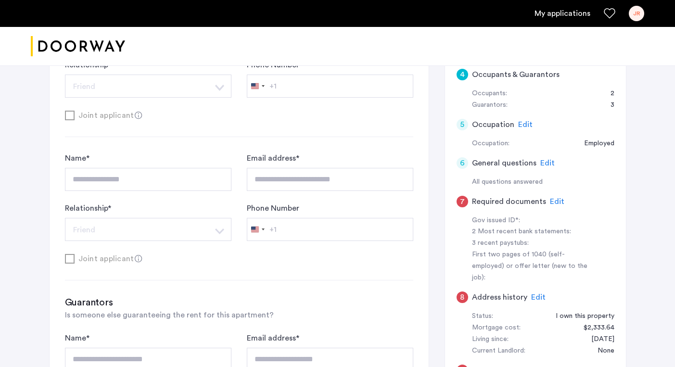
click at [552, 203] on span "Edit" at bounding box center [557, 202] width 14 height 8
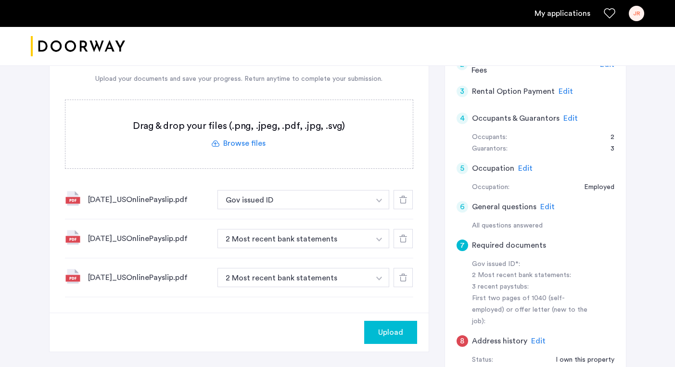
scroll to position [167, 0]
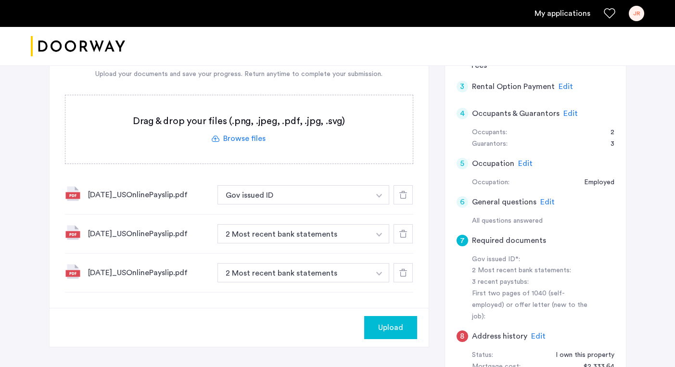
click at [384, 198] on button "button" at bounding box center [380, 194] width 20 height 19
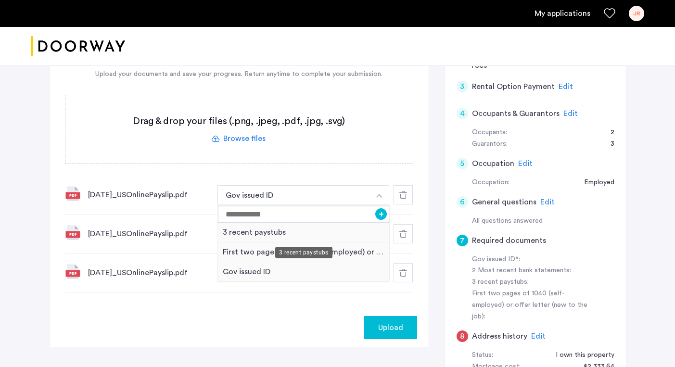
click at [344, 229] on div "3 recent paystubs" at bounding box center [304, 233] width 172 height 20
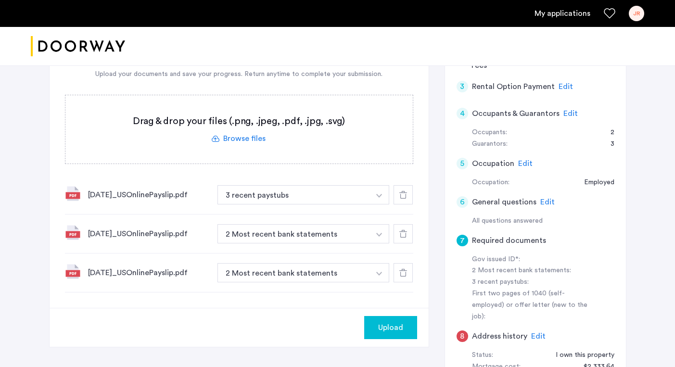
click at [381, 236] on img "button" at bounding box center [379, 235] width 6 height 4
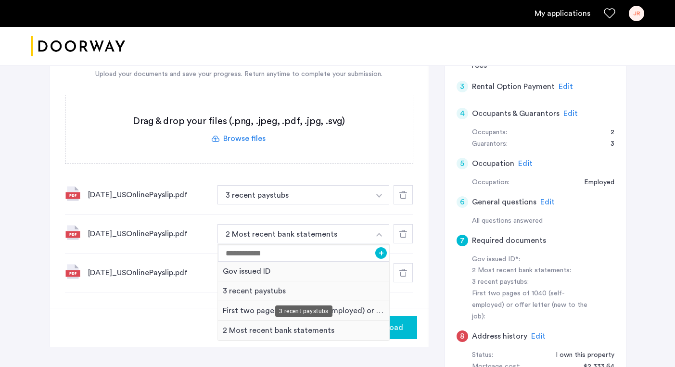
click at [307, 287] on div "3 recent paystubs" at bounding box center [304, 292] width 172 height 20
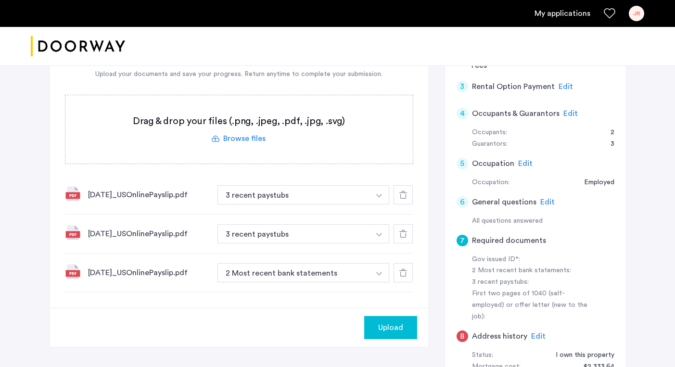
click at [378, 272] on button "button" at bounding box center [380, 272] width 20 height 19
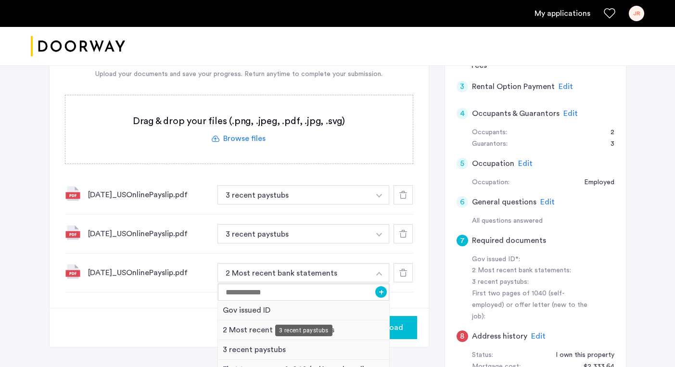
click at [230, 348] on div "3 recent paystubs" at bounding box center [304, 350] width 172 height 20
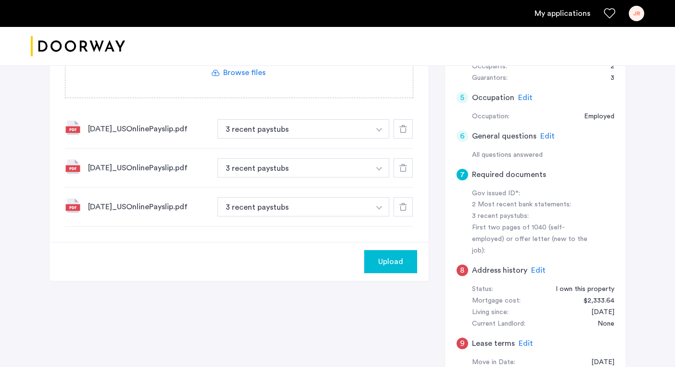
scroll to position [238, 0]
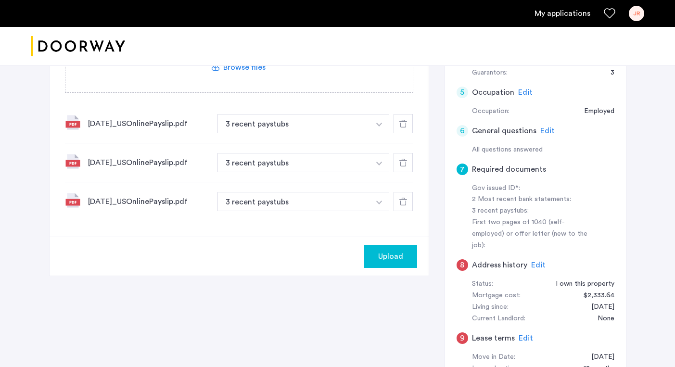
click at [383, 260] on span "Upload" at bounding box center [390, 257] width 25 height 12
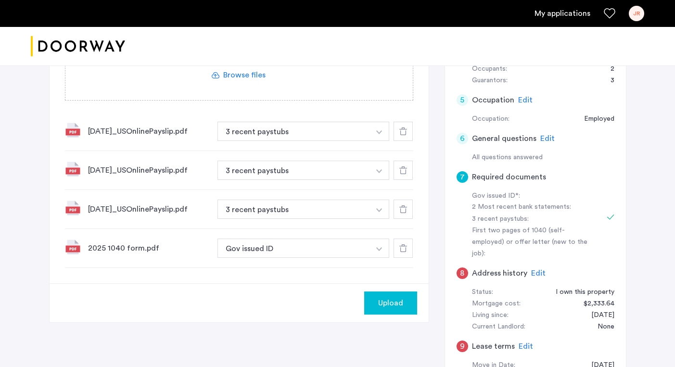
scroll to position [272, 0]
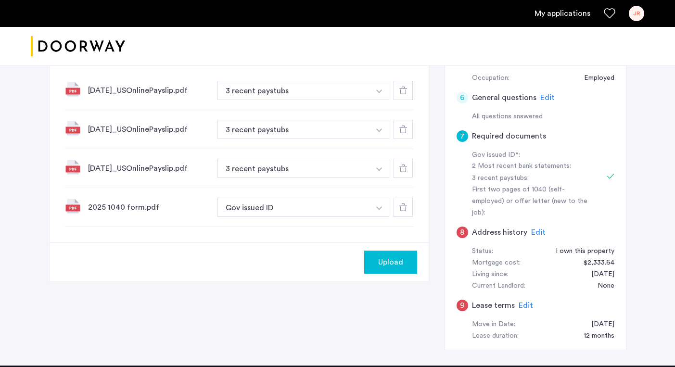
click at [376, 204] on button "button" at bounding box center [380, 207] width 20 height 19
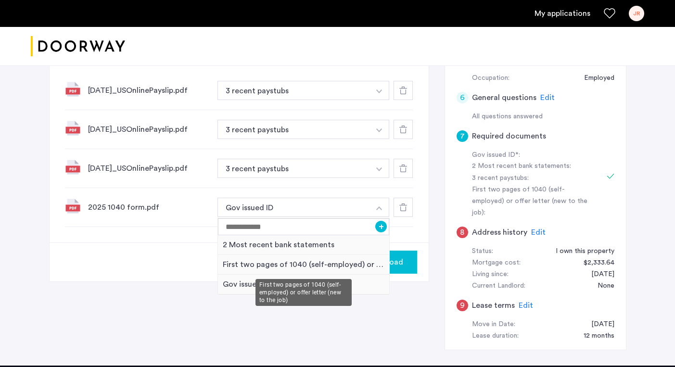
click at [276, 265] on div "First two pages of 1040 (self-employed) or offer letter (new to the job)" at bounding box center [304, 265] width 172 height 20
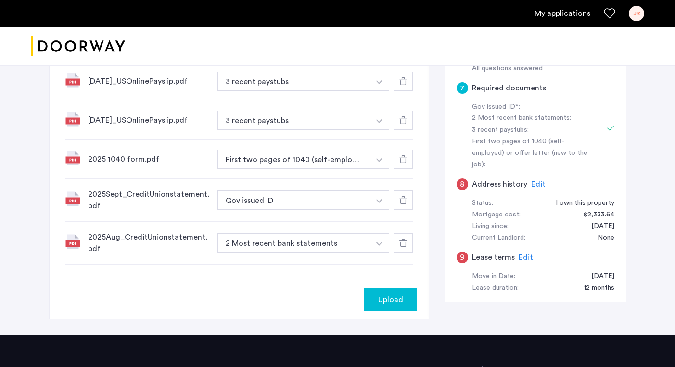
scroll to position [320, 0]
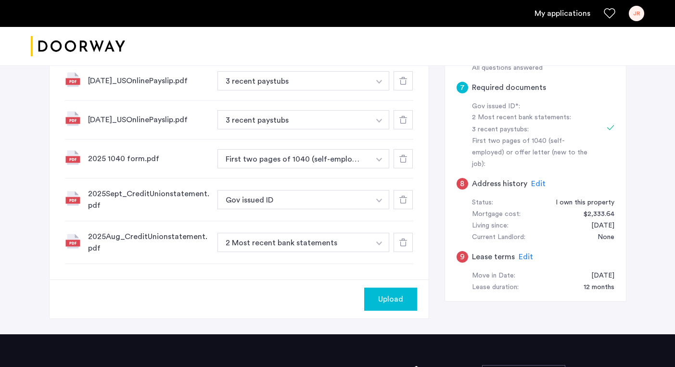
click at [379, 204] on button "button" at bounding box center [380, 199] width 20 height 19
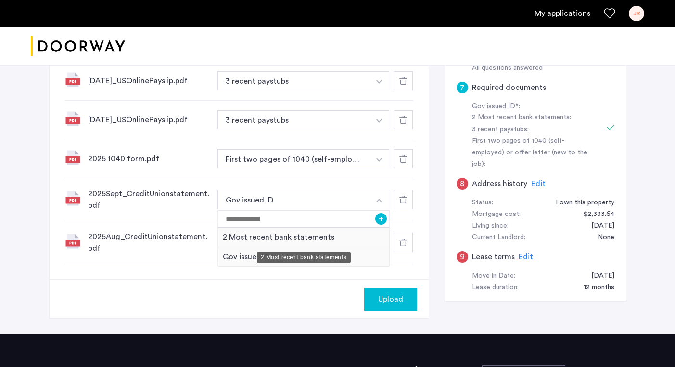
click at [319, 238] on div "2 Most recent bank statements" at bounding box center [304, 238] width 172 height 20
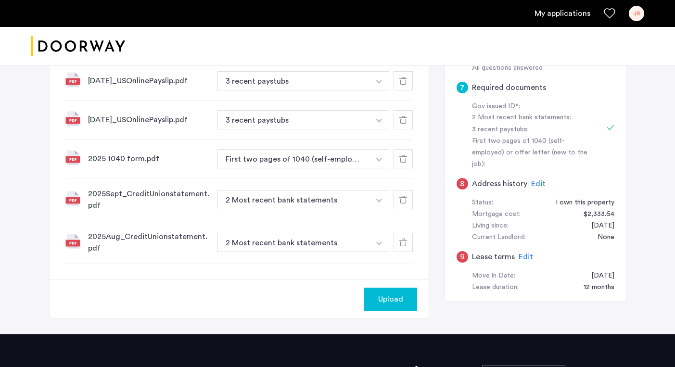
click at [382, 238] on button "button" at bounding box center [380, 242] width 20 height 19
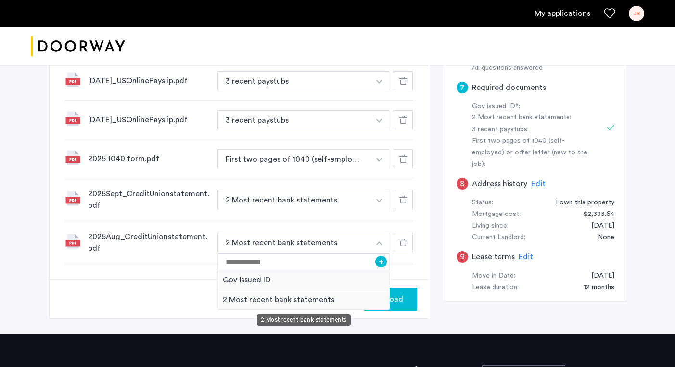
click at [316, 303] on div "2 Most recent bank statements" at bounding box center [304, 300] width 172 height 20
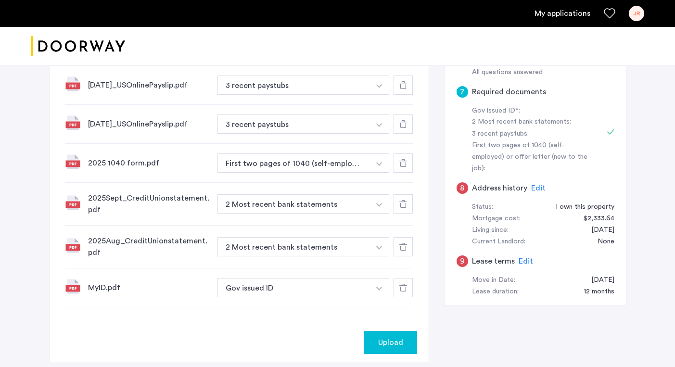
scroll to position [396, 0]
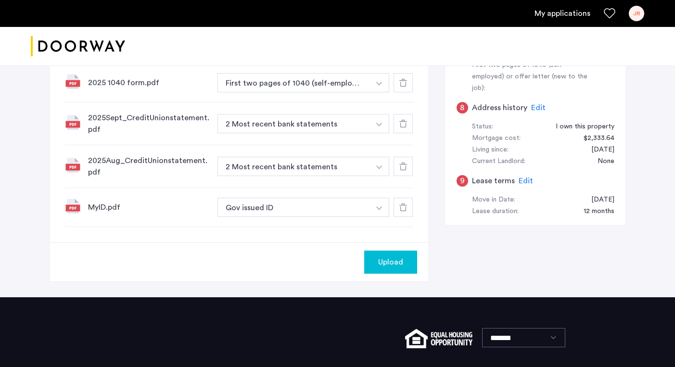
click at [452, 247] on div "7 Required documents Gov issued ID* 2 Most recent bank statements 3 recent pays…" at bounding box center [338, 17] width 578 height 562
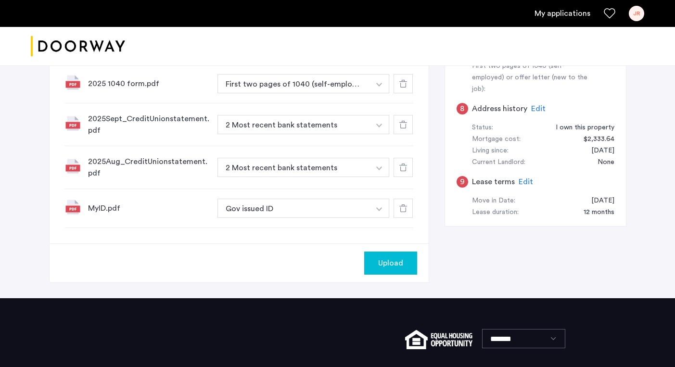
scroll to position [411, 0]
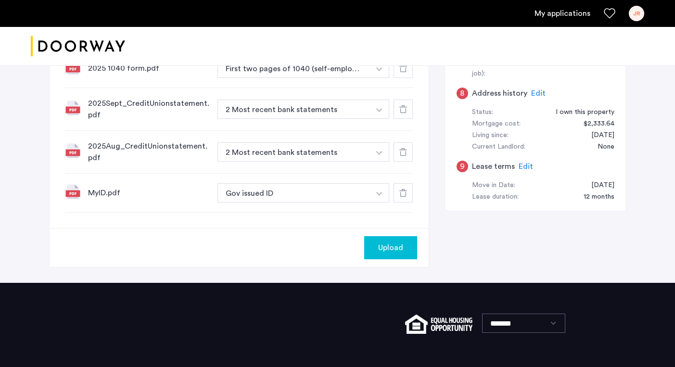
click at [393, 250] on span "Upload" at bounding box center [390, 248] width 25 height 12
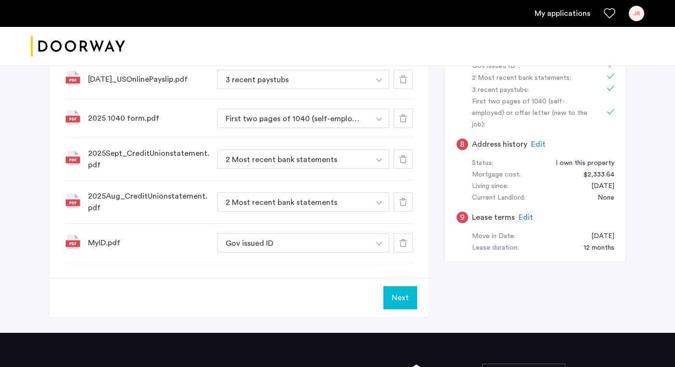
scroll to position [361, 0]
click at [533, 140] on span "Edit" at bounding box center [539, 144] width 14 height 8
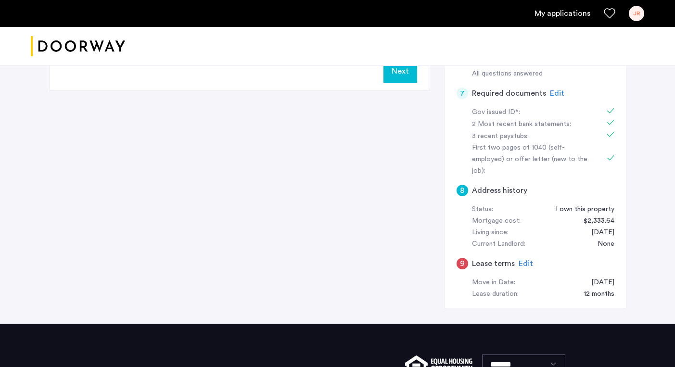
scroll to position [312, 0]
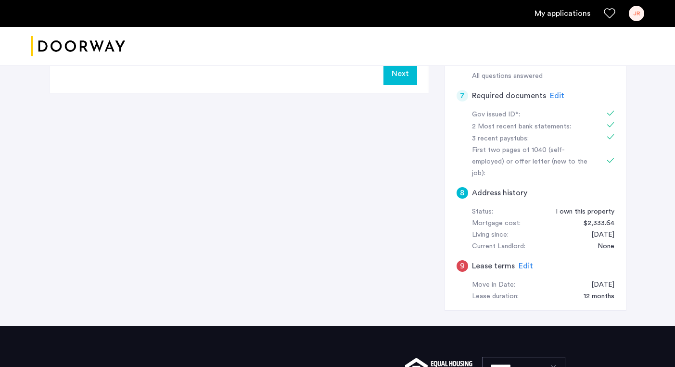
click at [413, 77] on button "Next" at bounding box center [401, 73] width 34 height 23
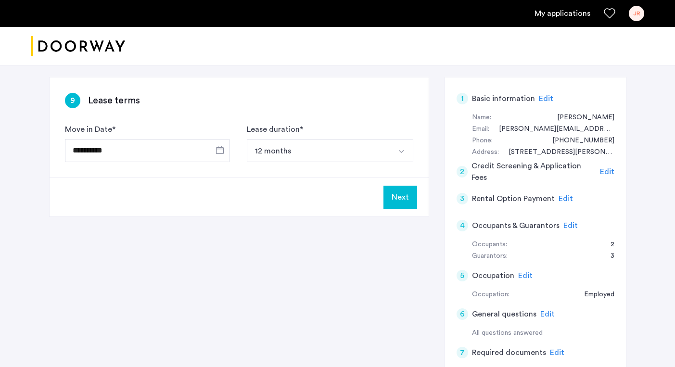
scroll to position [15, 0]
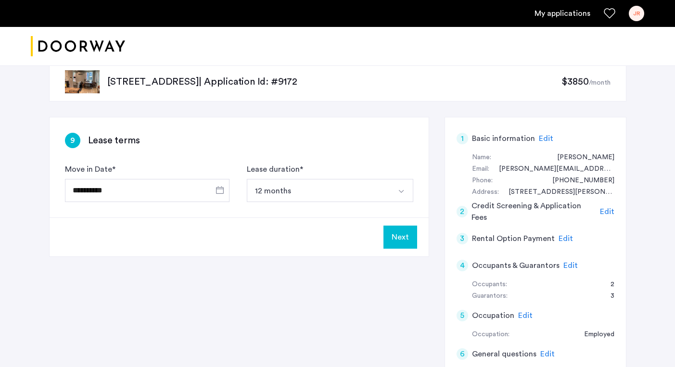
click at [405, 245] on button "Next" at bounding box center [401, 237] width 34 height 23
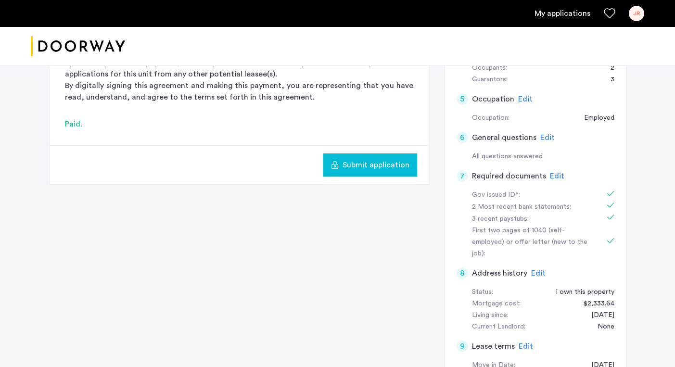
scroll to position [259, 0]
